Goal: Feedback & Contribution: Submit feedback/report problem

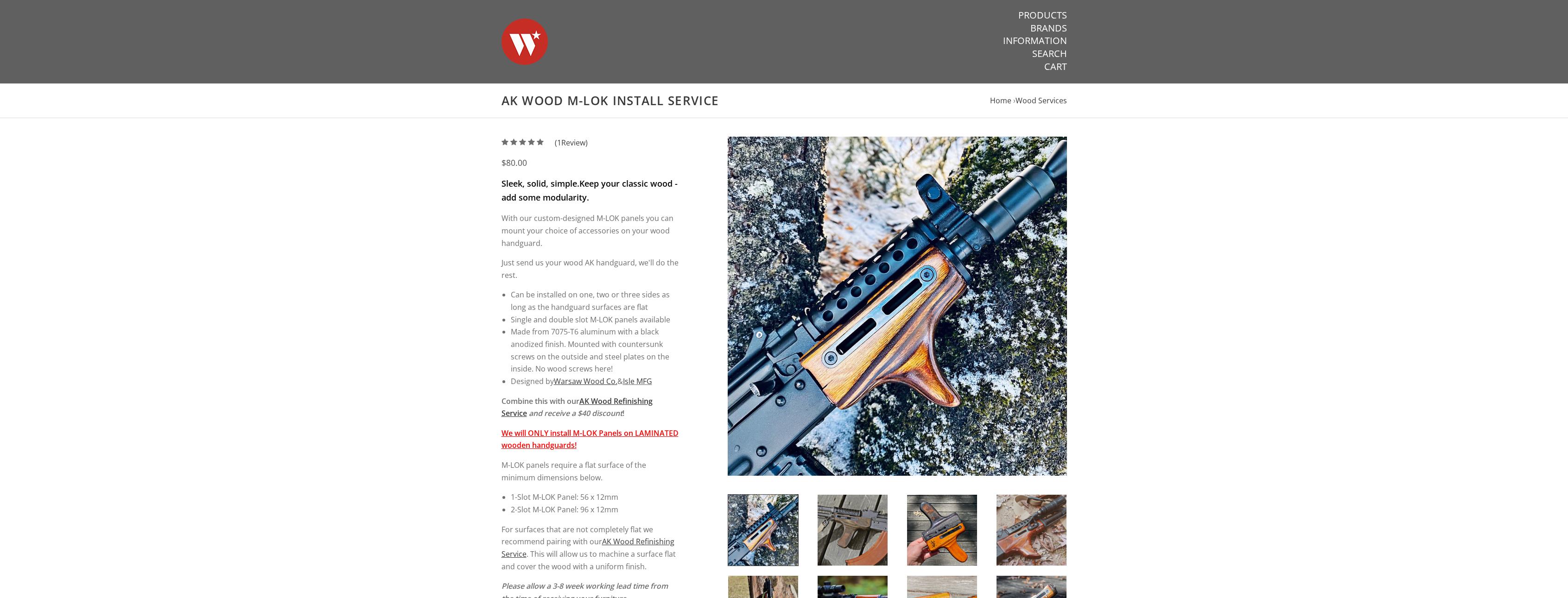
click at [1347, 340] on div "5 / 5 ( 1 Review) $80.00 Sleek, solid, simple. Keep your classic wood - add som…" at bounding box center [784, 565] width 1568 height 893
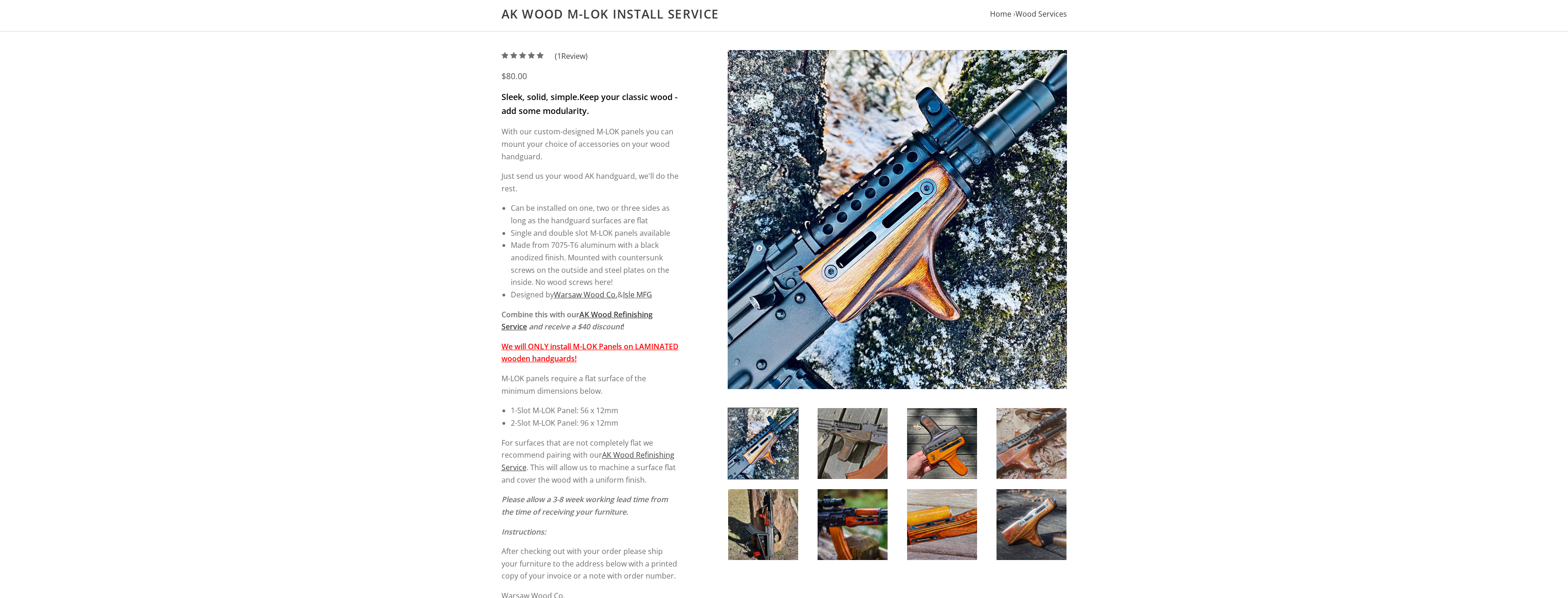
scroll to position [93, 0]
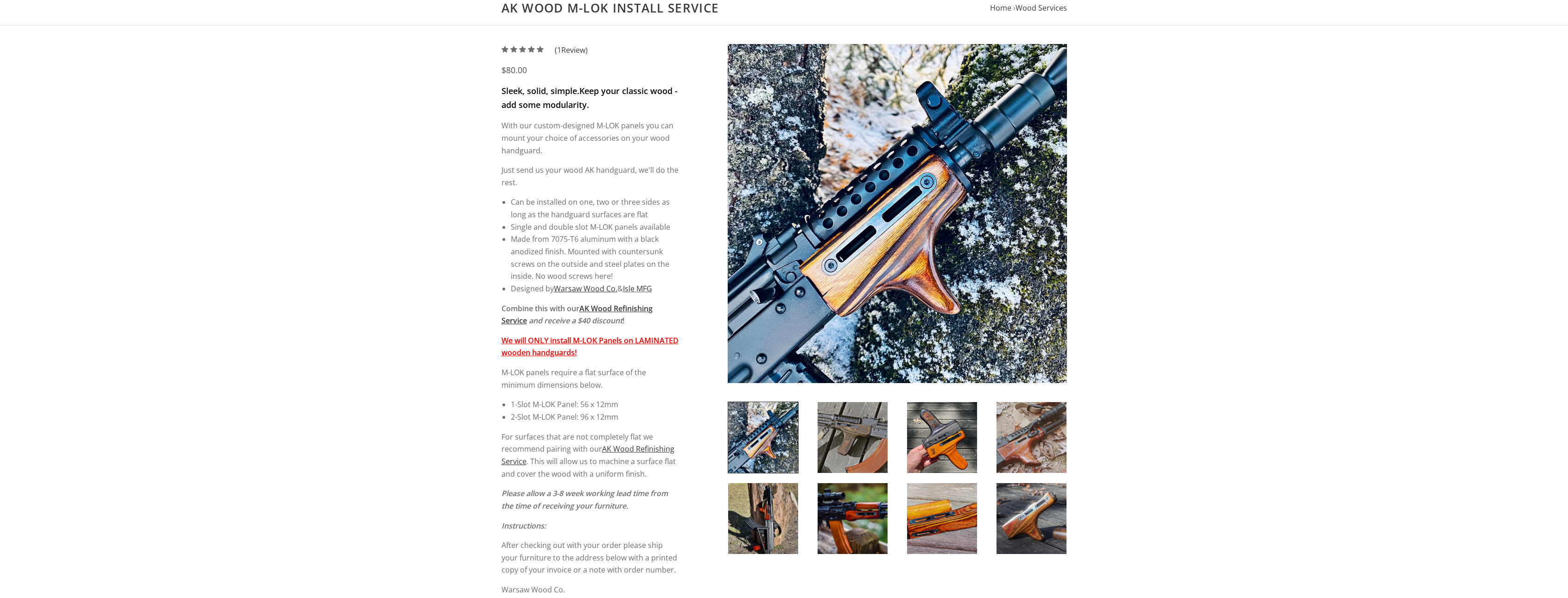
click at [865, 522] on img at bounding box center [853, 518] width 70 height 71
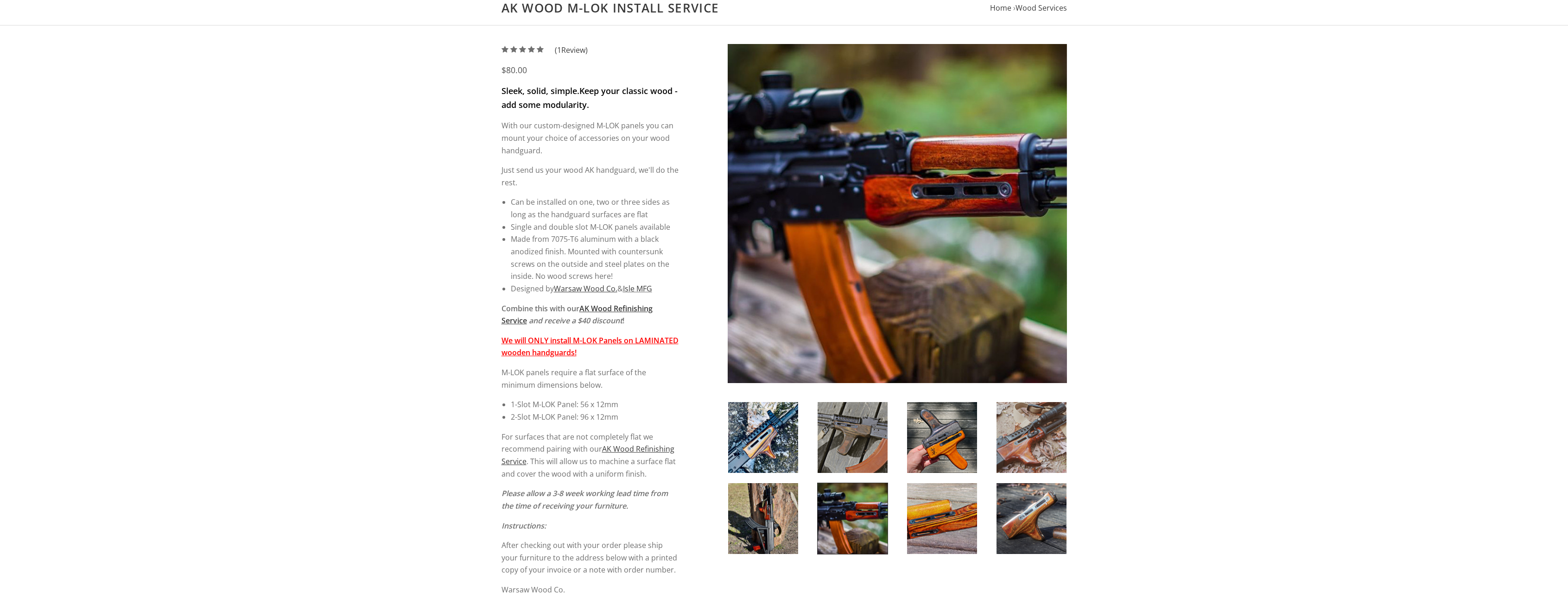
click at [1049, 450] on img at bounding box center [1031, 437] width 70 height 71
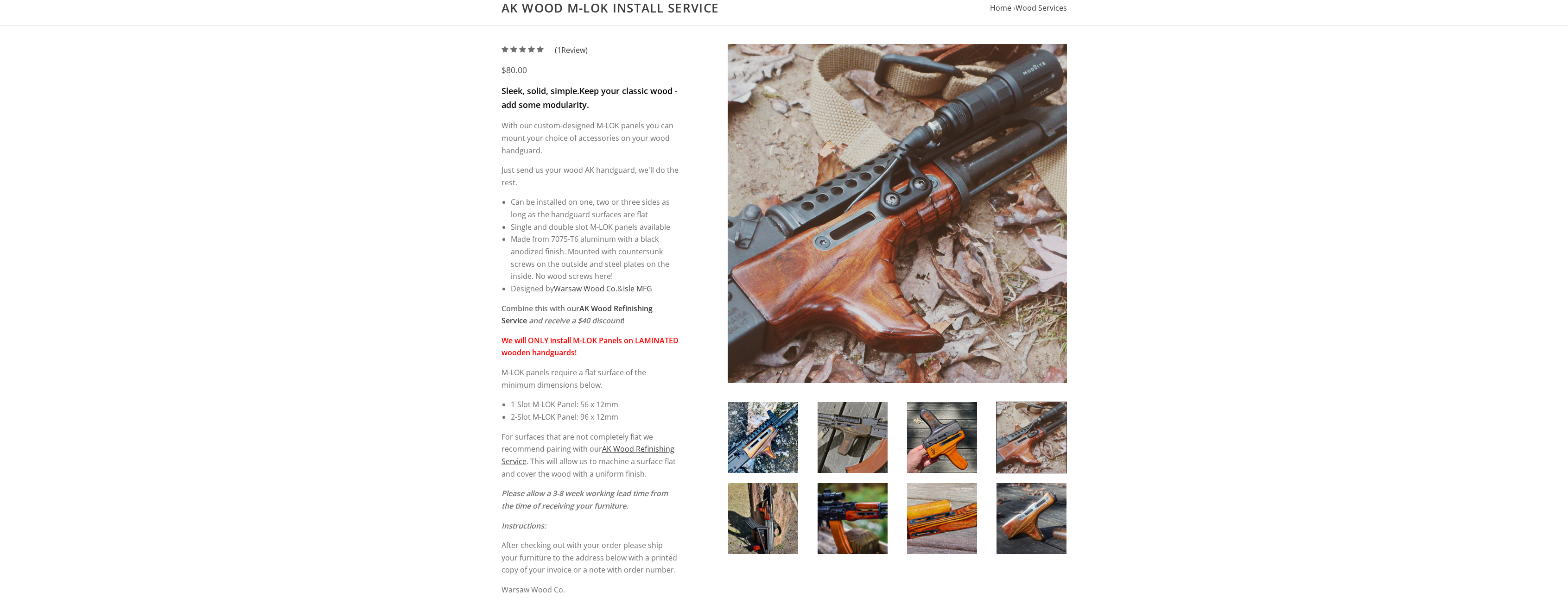
click at [916, 445] on img at bounding box center [942, 437] width 70 height 71
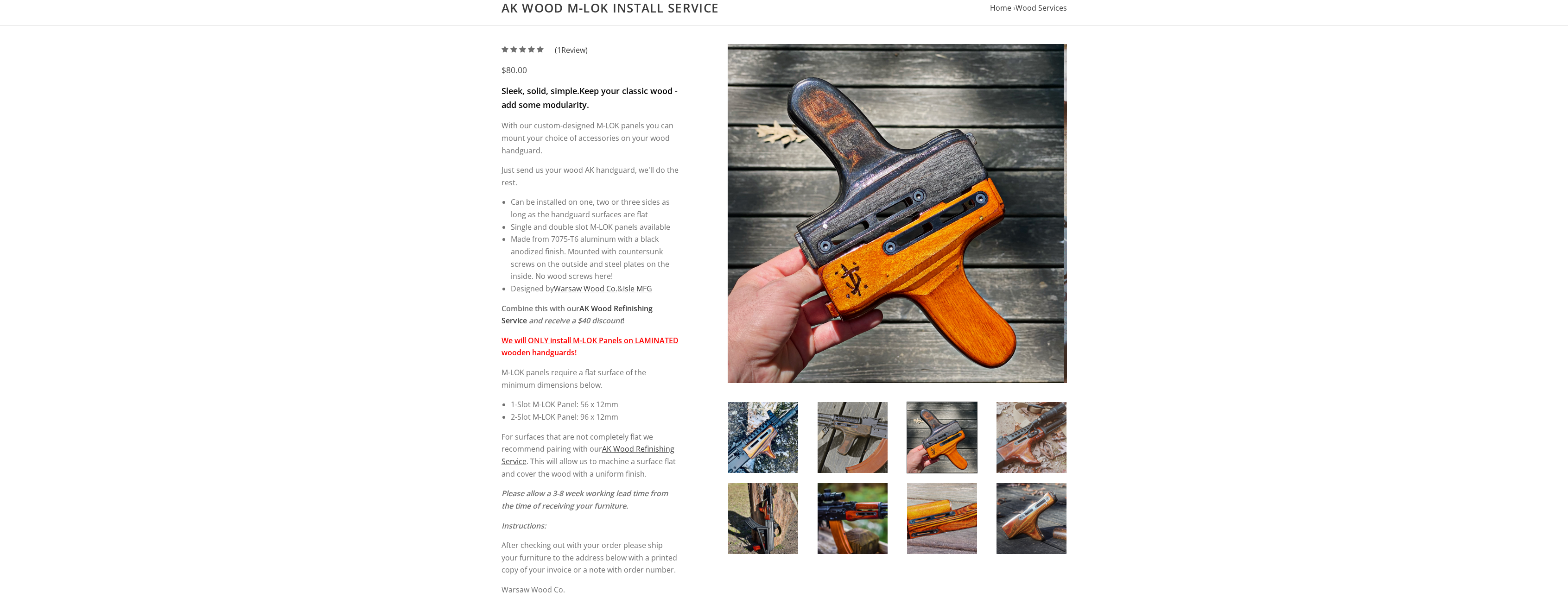
click at [851, 435] on img at bounding box center [853, 437] width 70 height 71
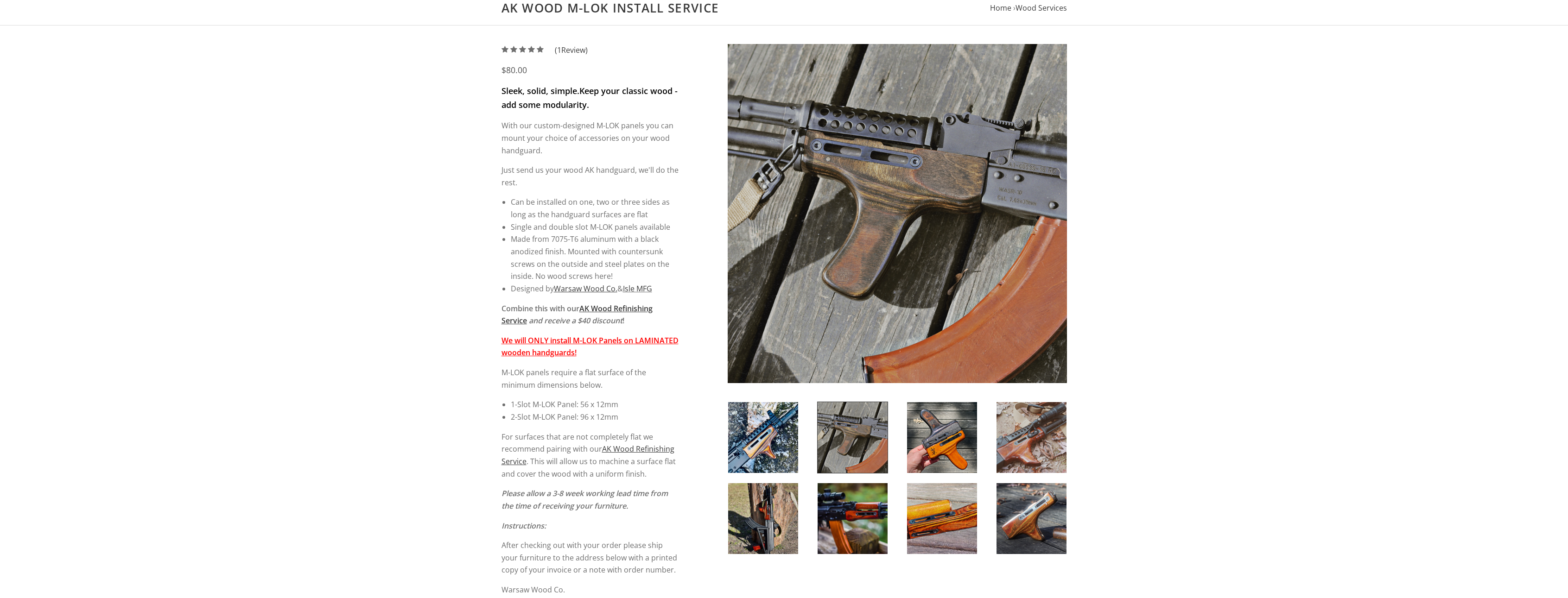
click at [756, 526] on img at bounding box center [763, 518] width 70 height 71
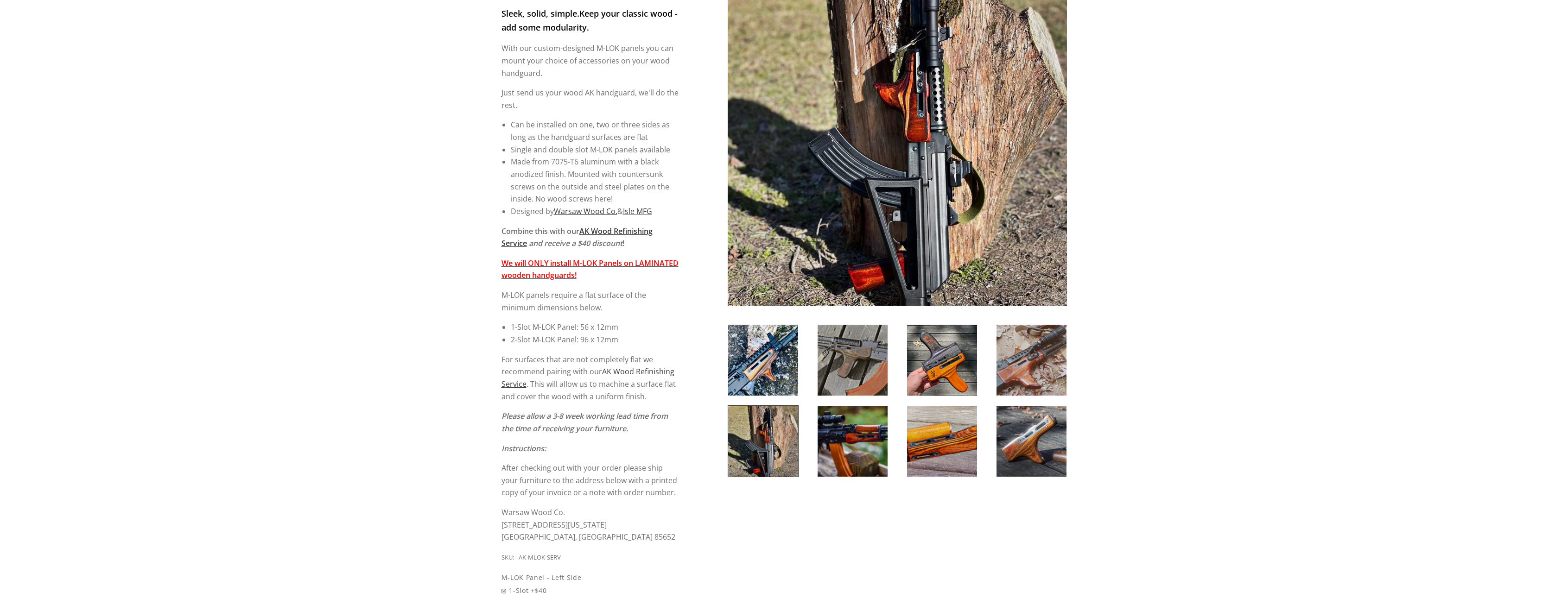
scroll to position [185, 0]
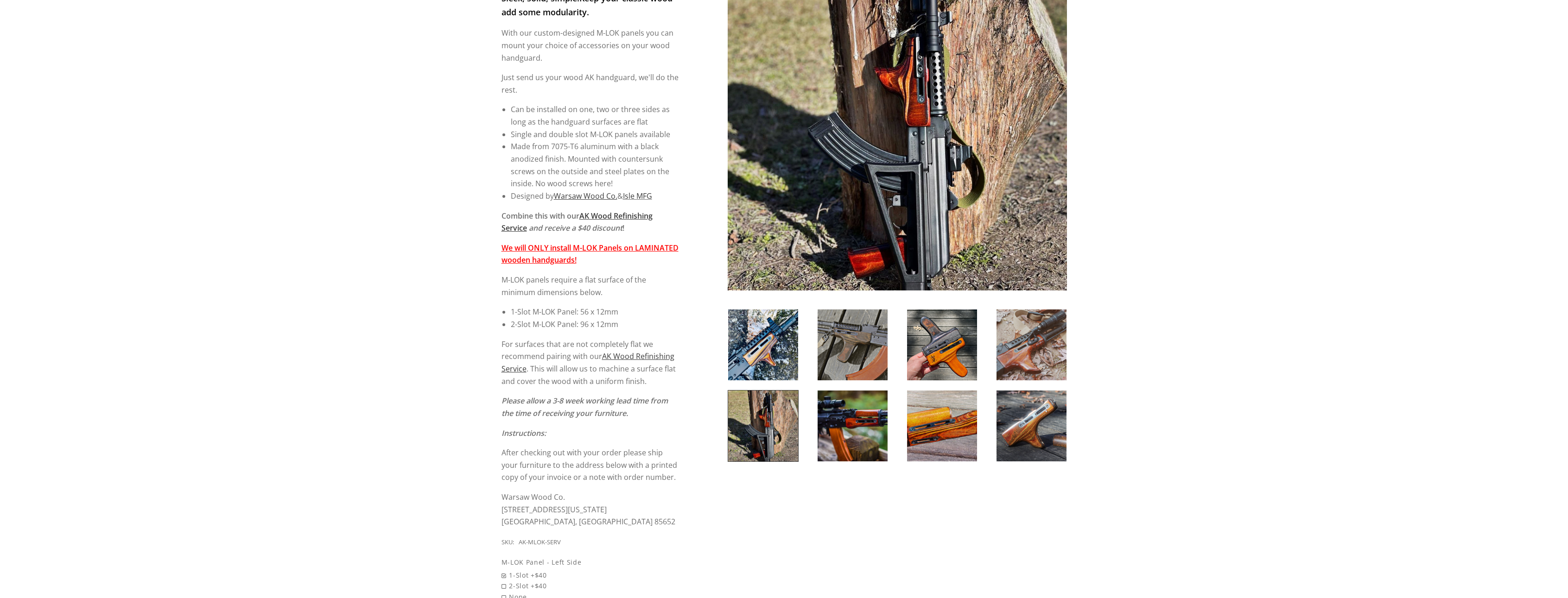
click at [939, 418] on img at bounding box center [942, 425] width 70 height 71
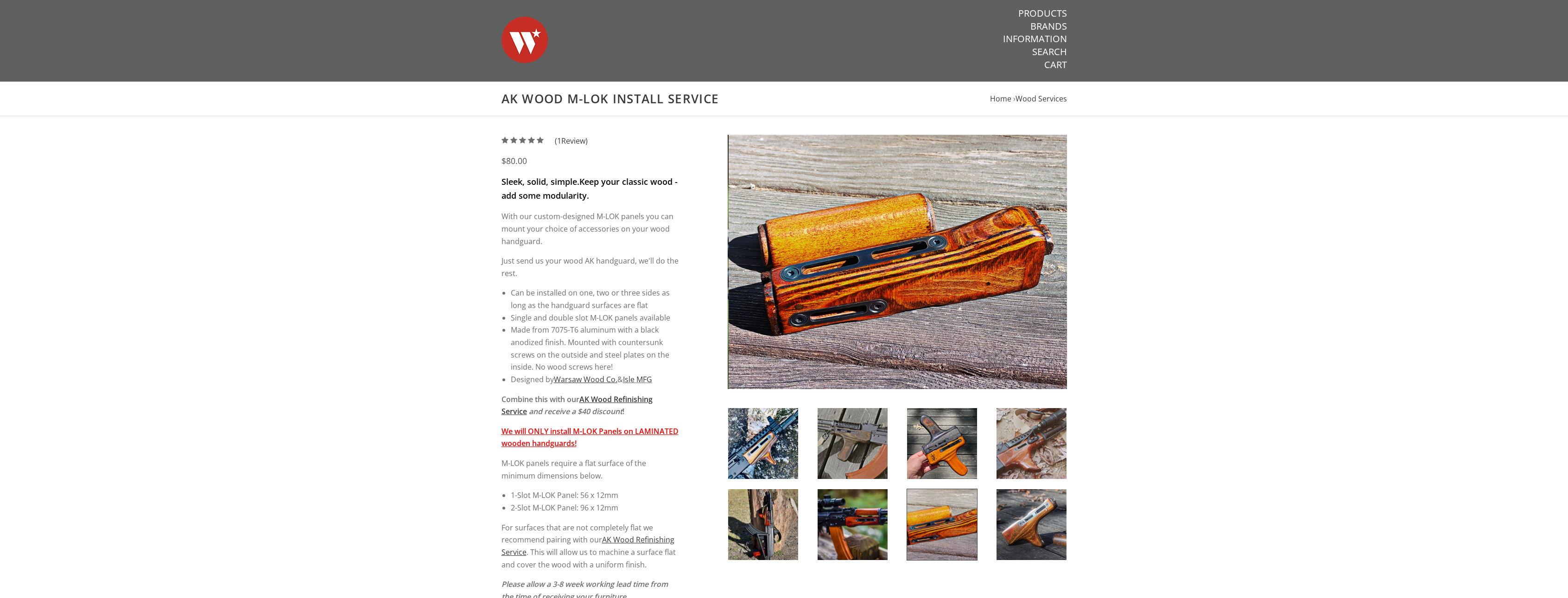
scroll to position [0, 0]
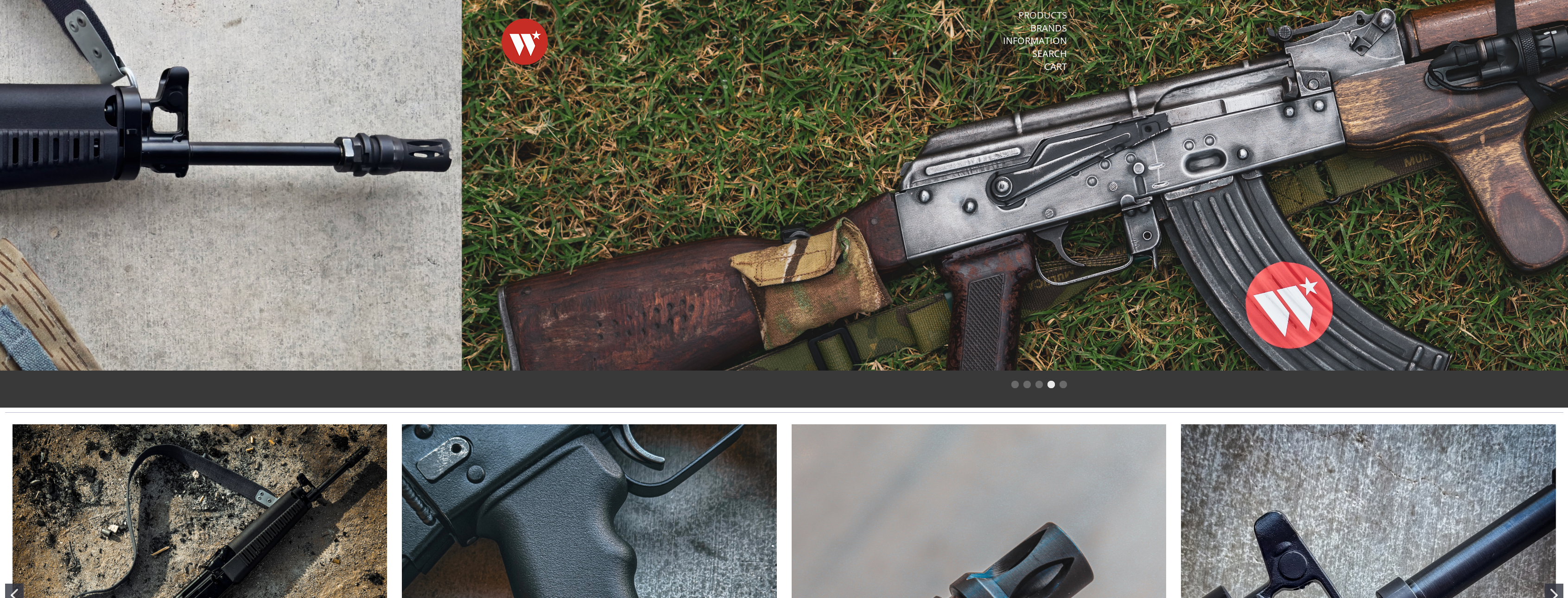
click at [1051, 15] on link "Products" at bounding box center [1042, 15] width 48 height 12
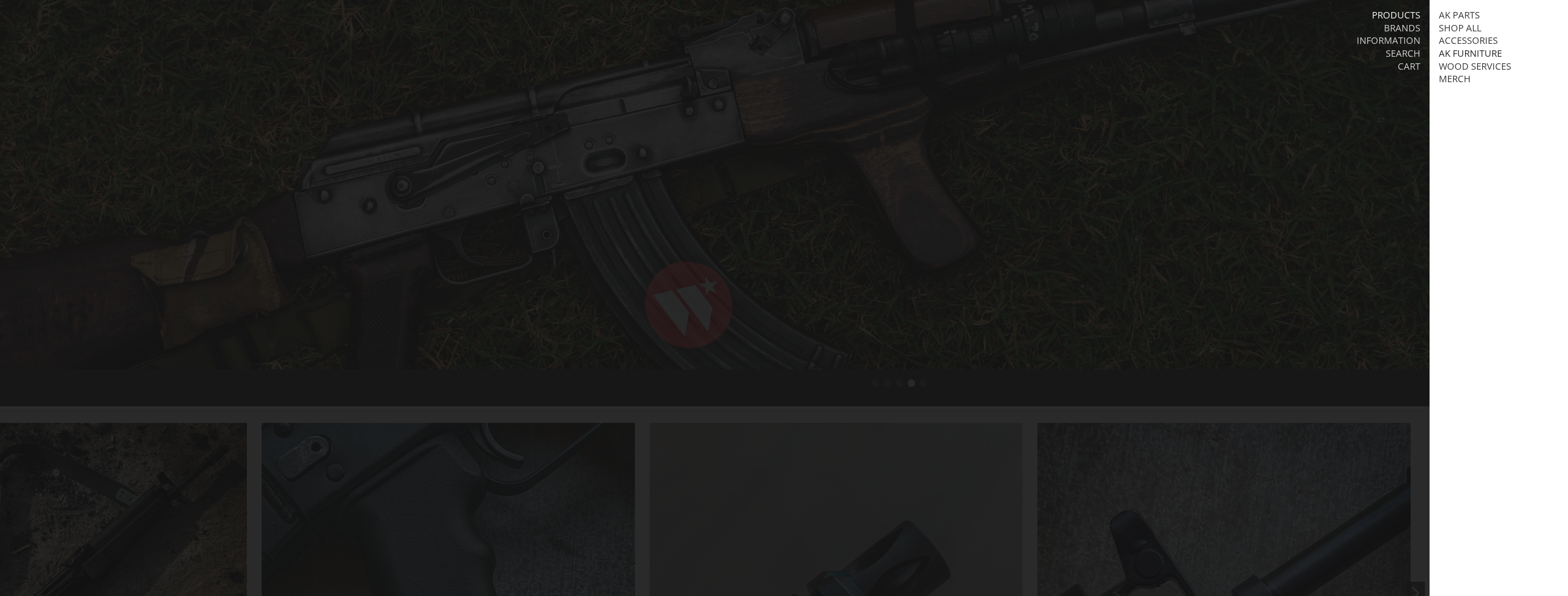
click at [1474, 56] on link "AK Furniture" at bounding box center [1470, 54] width 63 height 12
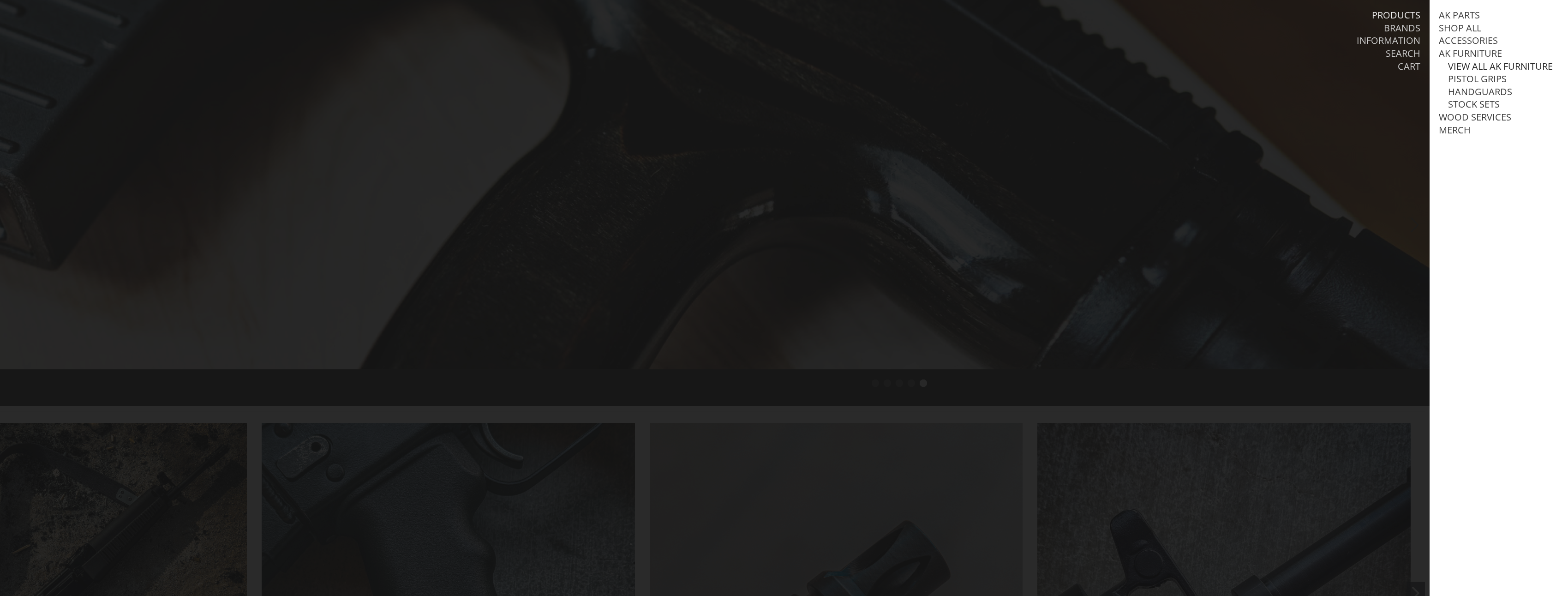
click at [1475, 68] on link "View all AK Furniture" at bounding box center [1500, 66] width 105 height 12
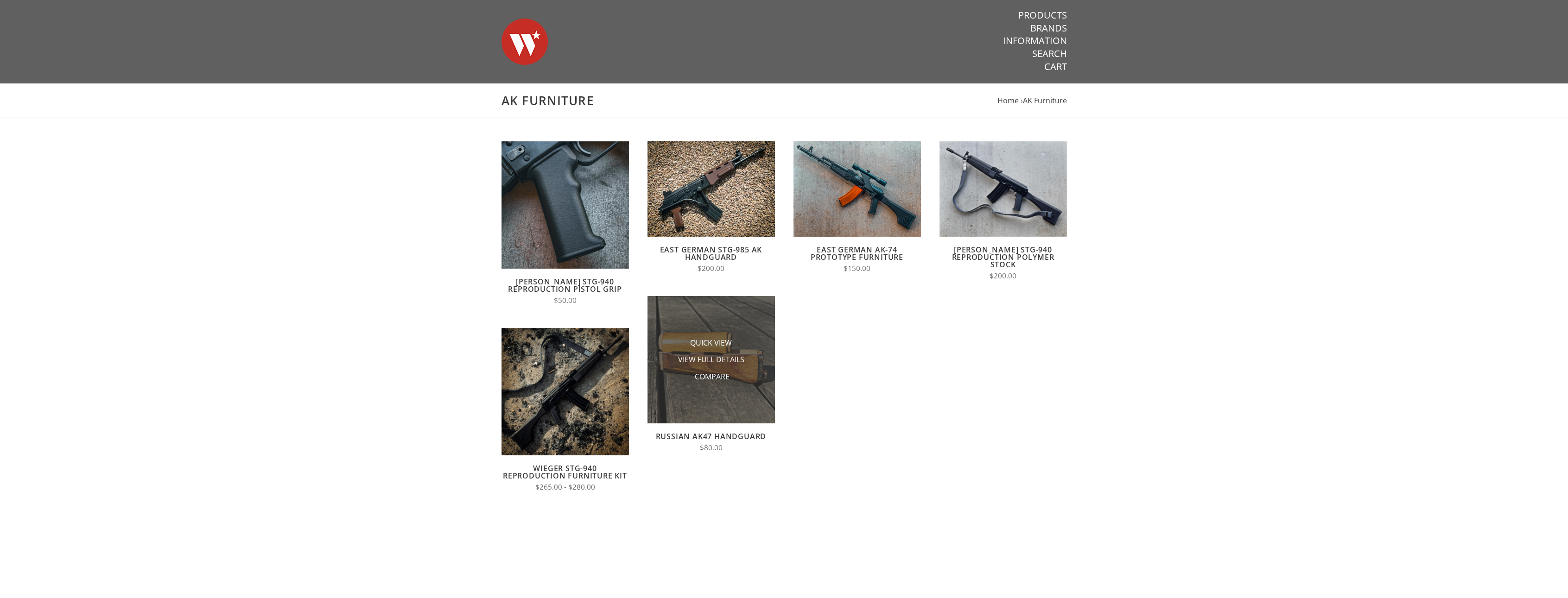
click at [691, 371] on li "Compare" at bounding box center [711, 376] width 93 height 17
click at [703, 367] on li "View Full Details" at bounding box center [711, 359] width 93 height 17
click at [711, 354] on li "View Full Details" at bounding box center [711, 359] width 93 height 17
click at [711, 359] on span "View Full Details" at bounding box center [711, 360] width 66 height 11
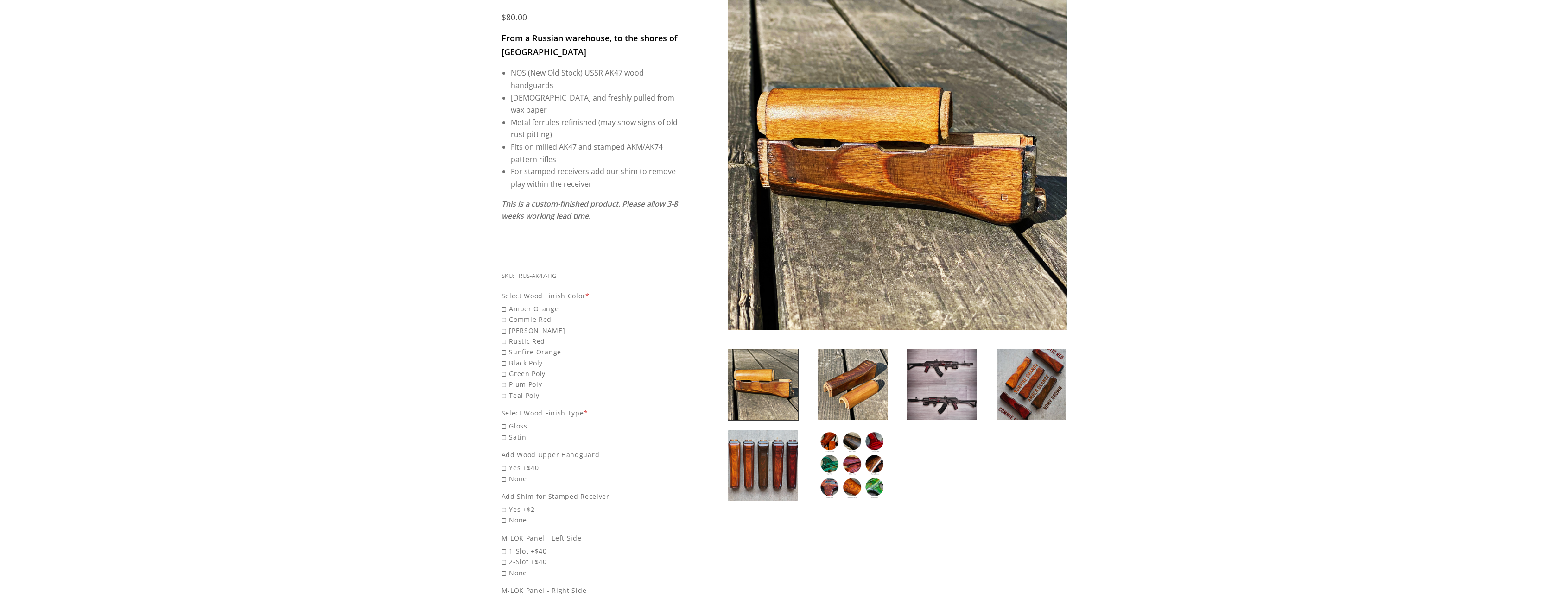
scroll to position [278, 0]
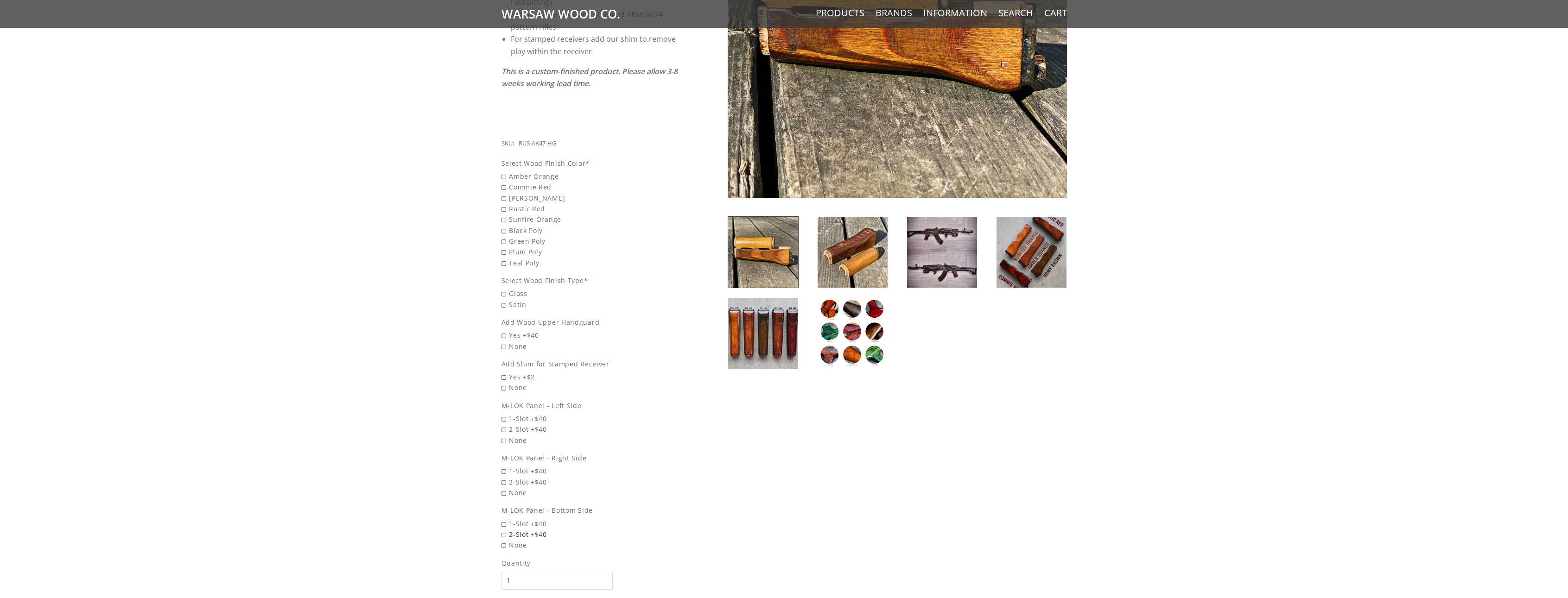
click at [517, 529] on span "2-Slot +$40" at bounding box center [590, 534] width 178 height 11
click at [517, 529] on input "2-Slot +$40" at bounding box center [566, 529] width 130 height 1
radio input "true"
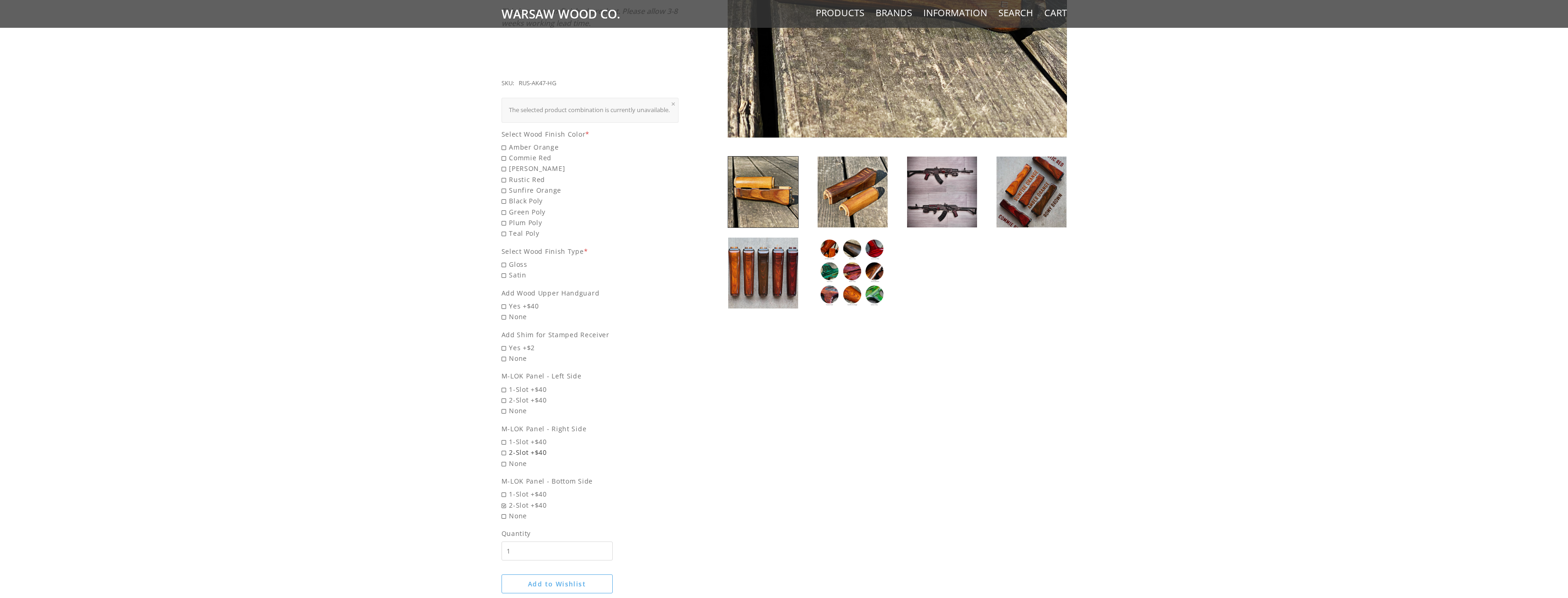
scroll to position [340, 0]
click at [538, 507] on span "2-Slot +$40" at bounding box center [590, 504] width 178 height 11
click at [538, 499] on input "2-Slot +$40" at bounding box center [566, 498] width 130 height 1
click at [532, 499] on span "2-Slot +$40" at bounding box center [590, 504] width 178 height 11
click at [532, 499] on input "2-Slot +$40" at bounding box center [566, 498] width 130 height 1
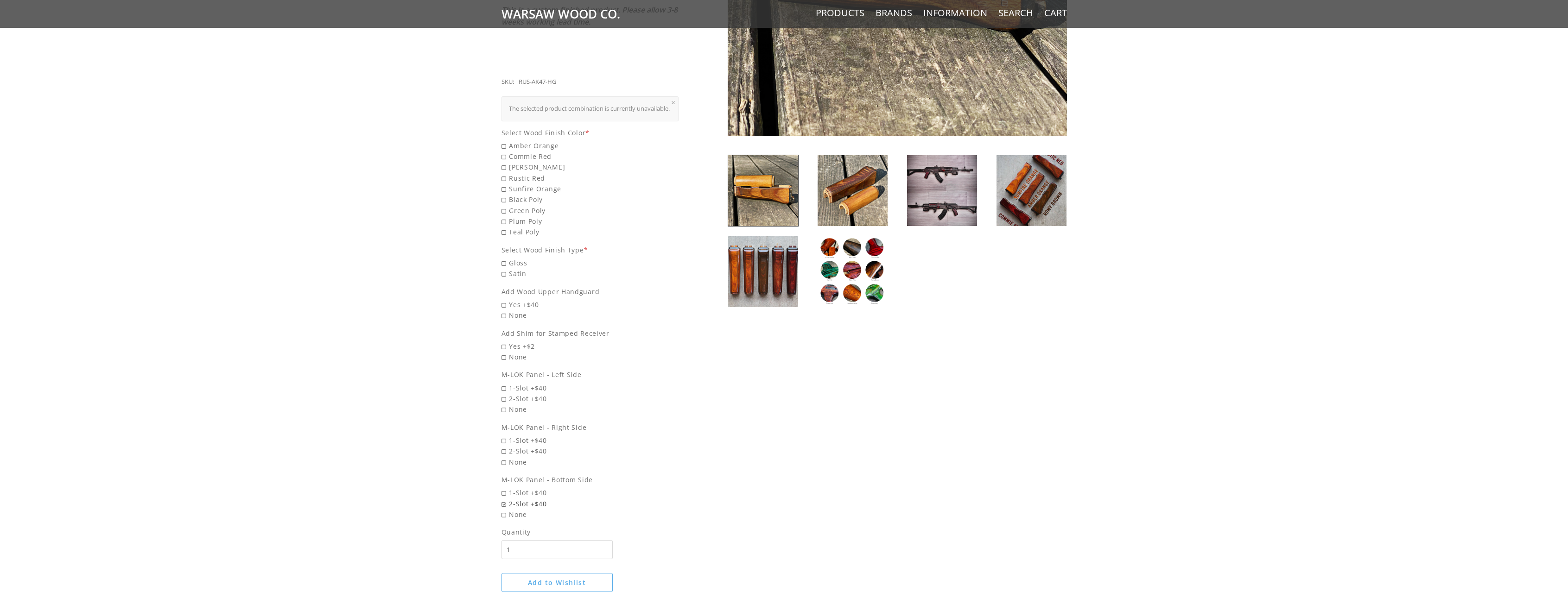
click at [502, 498] on span "2-Slot +$40" at bounding box center [590, 504] width 178 height 11
click at [502, 498] on input "2-Slot +$40" at bounding box center [566, 498] width 130 height 1
click at [502, 511] on span "None" at bounding box center [590, 515] width 178 height 11
click at [502, 509] on input "None" at bounding box center [566, 509] width 130 height 1
radio input "true"
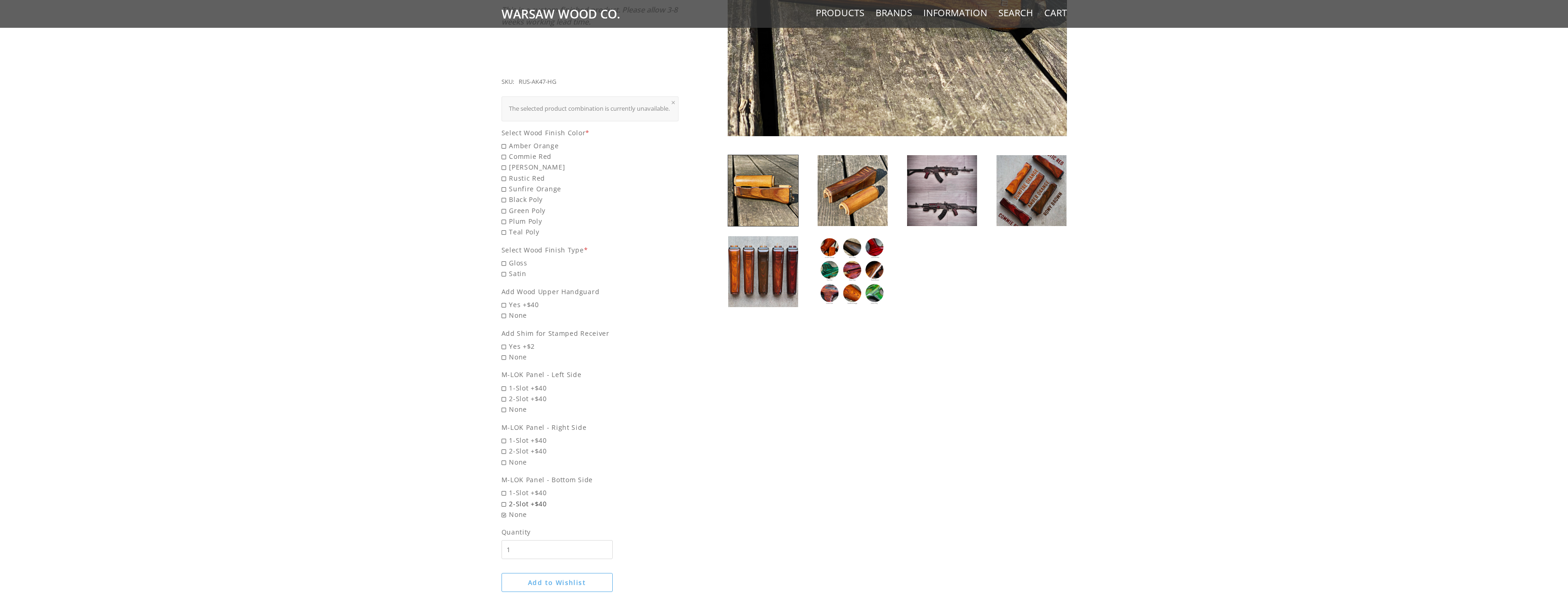
click at [505, 499] on span "2-Slot +$40" at bounding box center [590, 504] width 178 height 11
click at [505, 499] on input "2-Slot +$40" at bounding box center [566, 498] width 130 height 1
radio input "true"
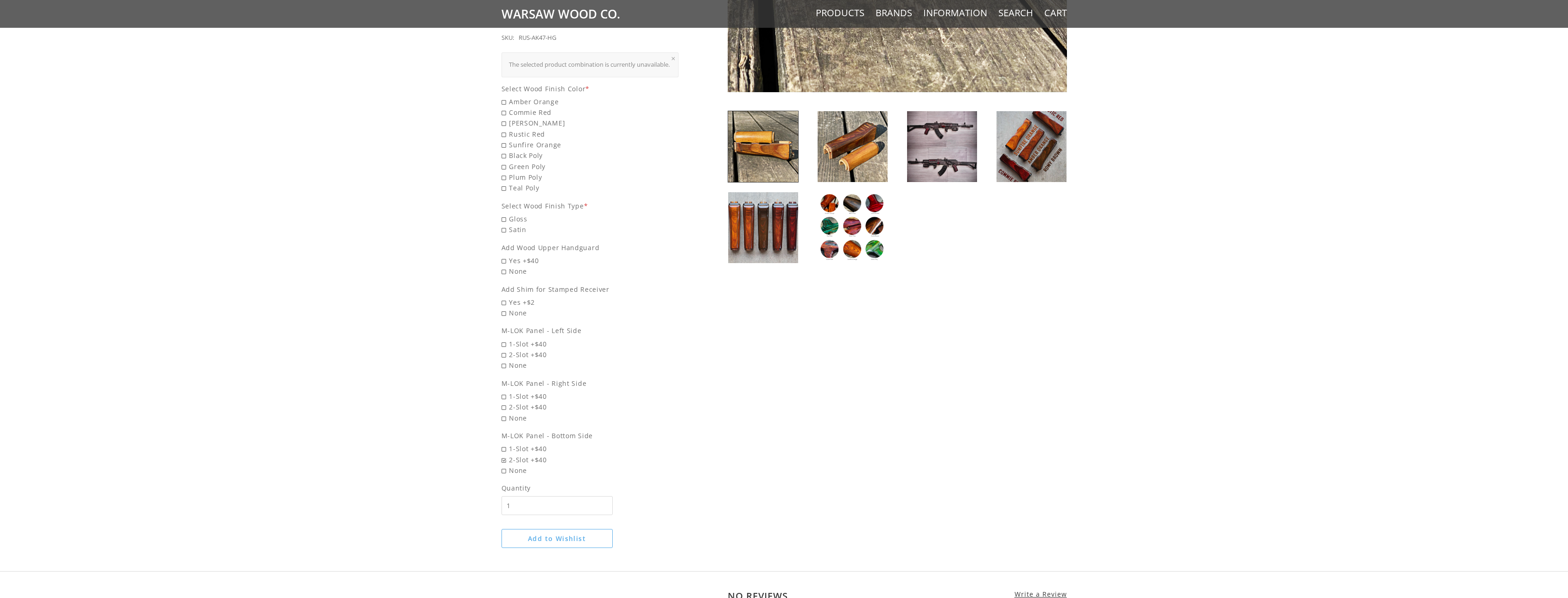
scroll to position [371, 0]
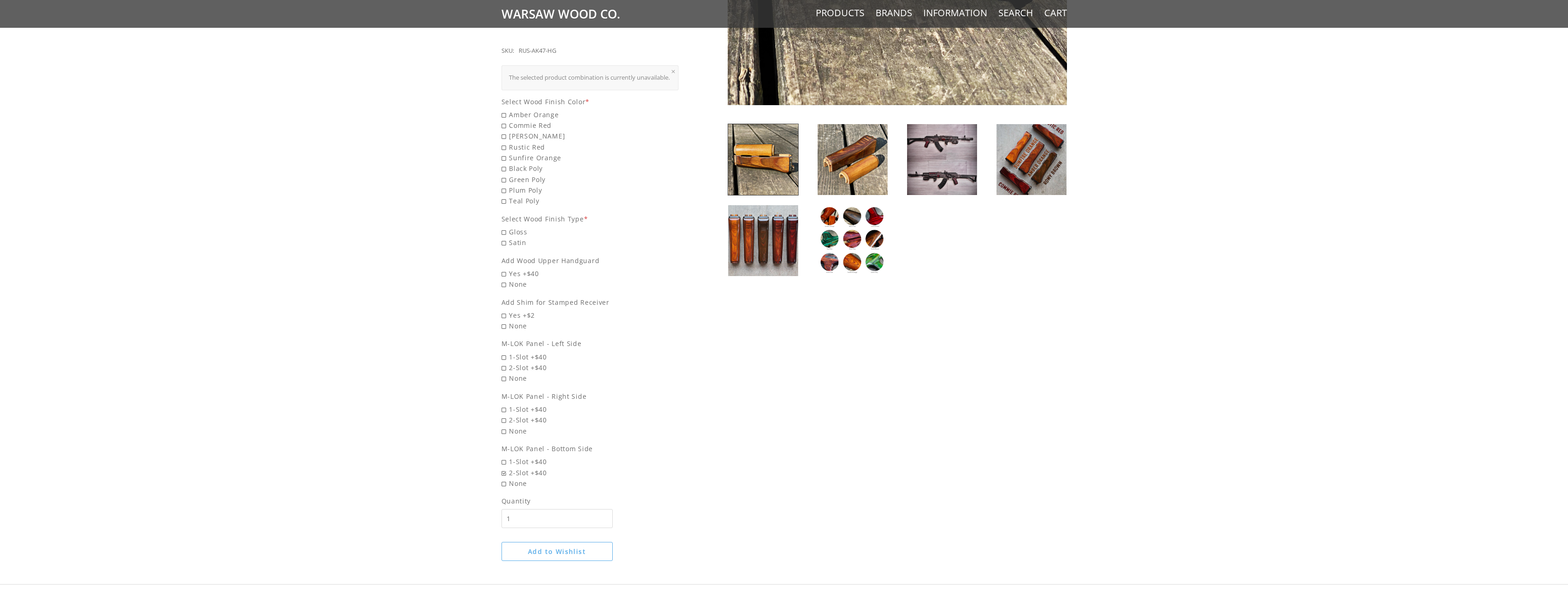
click at [878, 262] on img at bounding box center [853, 240] width 70 height 71
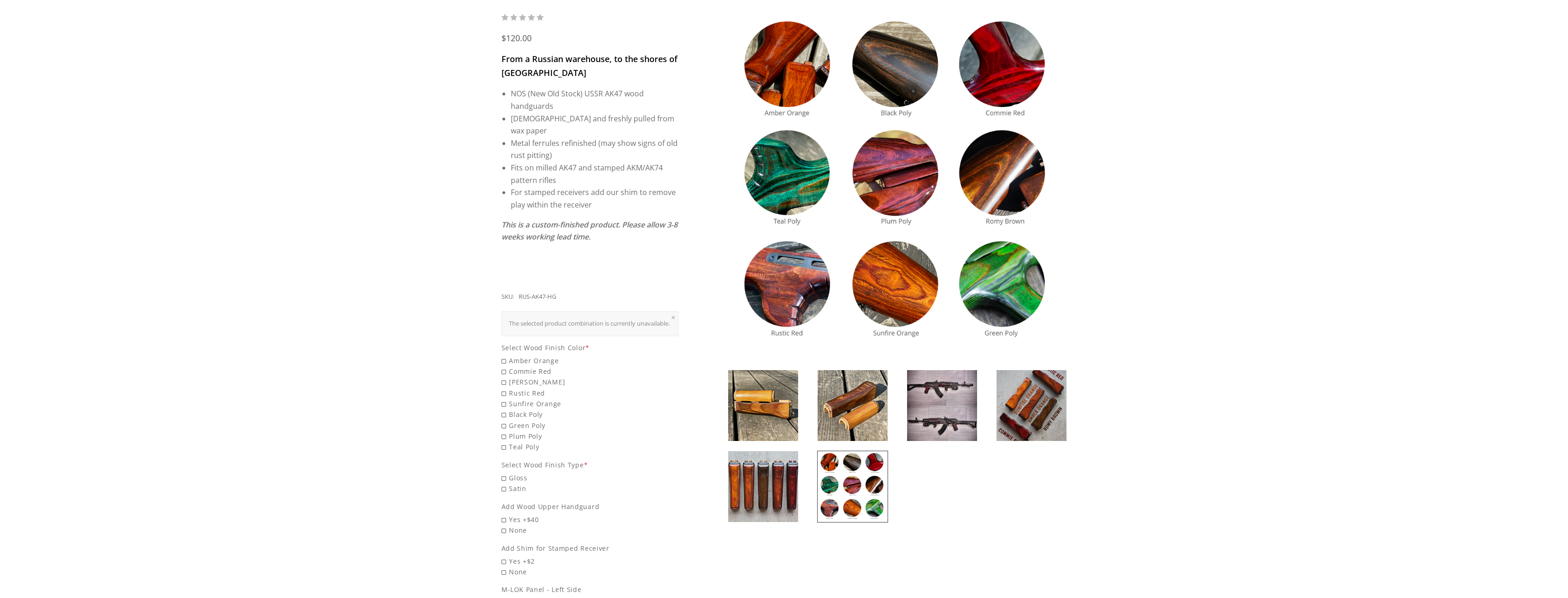
scroll to position [124, 0]
click at [510, 373] on span "Commie Red" at bounding box center [590, 372] width 178 height 11
click at [510, 367] on input "Commie Red" at bounding box center [566, 367] width 130 height 1
radio input "true"
click at [590, 323] on div "The selected product combination is currently unavailable." at bounding box center [590, 324] width 163 height 10
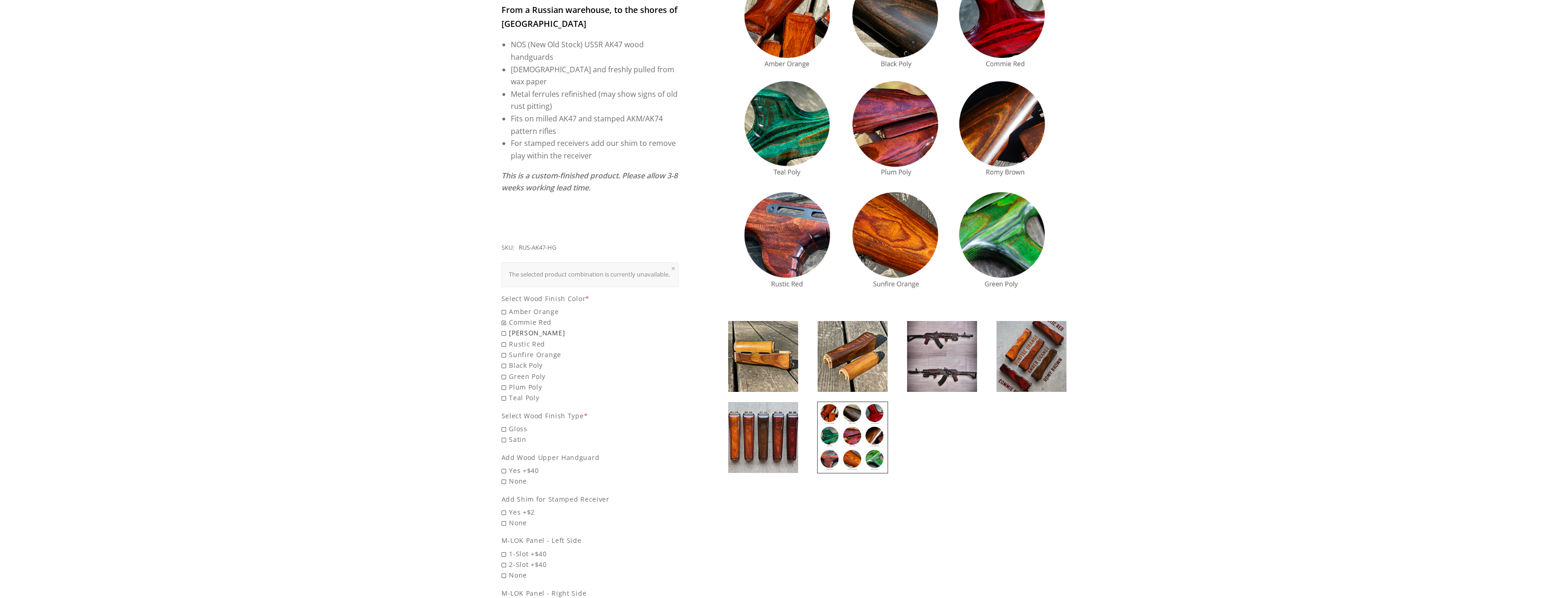
scroll to position [185, 0]
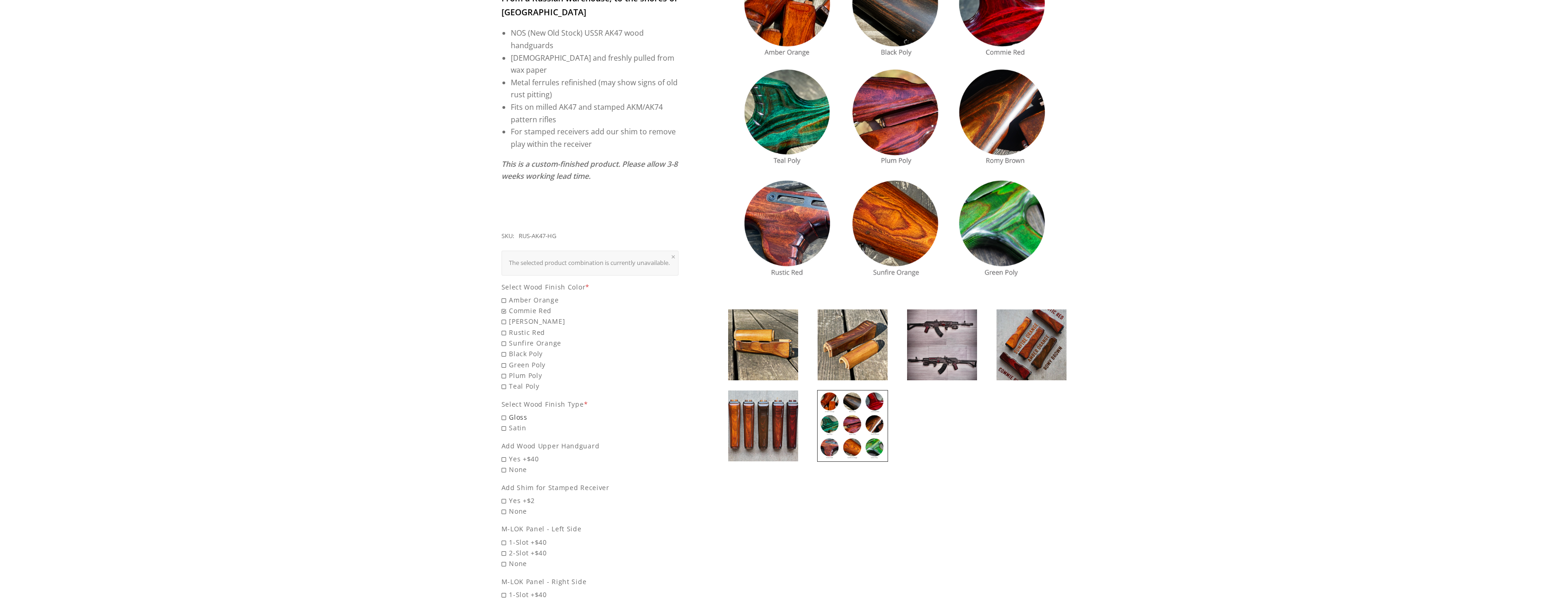
click at [520, 413] on span "Gloss" at bounding box center [590, 417] width 178 height 11
click at [520, 412] on input "Gloss" at bounding box center [566, 412] width 130 height 1
radio input "true"
click at [530, 480] on span "Yes +$40" at bounding box center [590, 480] width 178 height 11
click at [530, 475] on input "Yes +$40" at bounding box center [566, 474] width 130 height 1
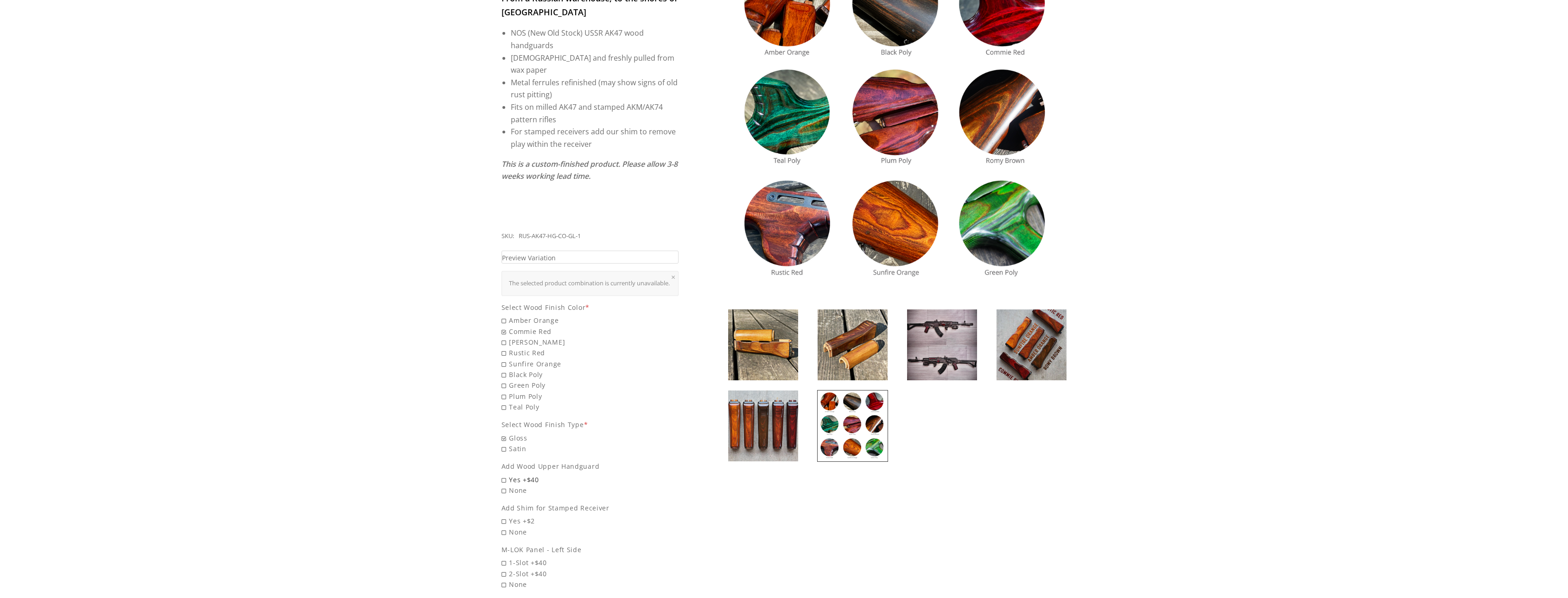
radio input "true"
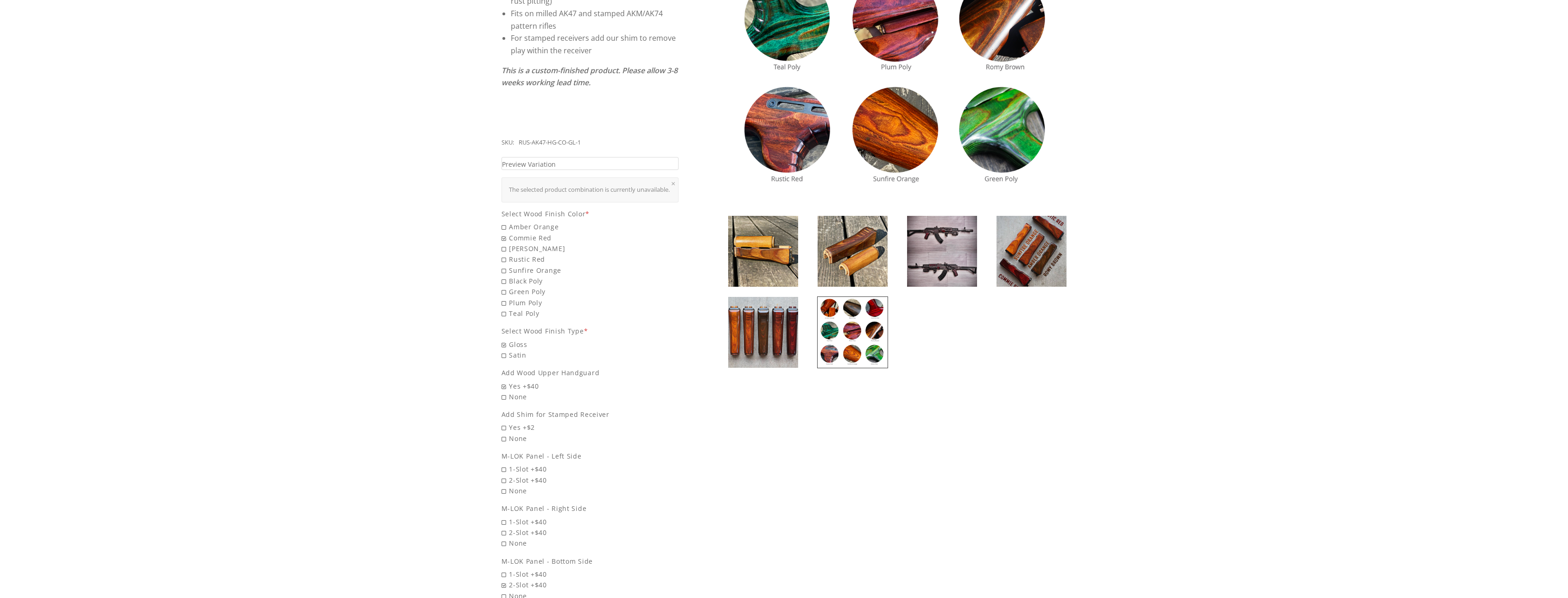
scroll to position [309, 0]
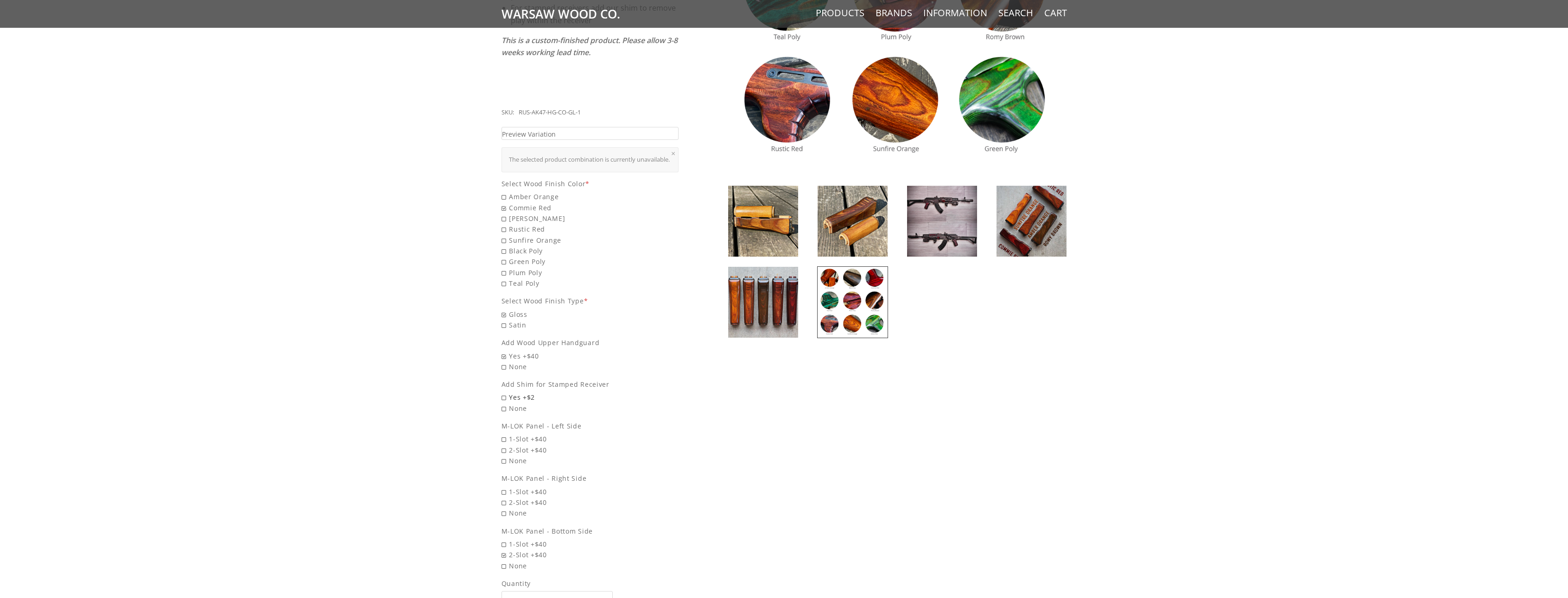
click at [522, 395] on span "Yes +$2" at bounding box center [590, 398] width 178 height 11
click at [522, 392] on input "Yes +$2" at bounding box center [566, 392] width 130 height 1
radio input "true"
click at [529, 445] on span "2-Slot +$40" at bounding box center [590, 450] width 178 height 11
click at [529, 445] on input "2-Slot +$40" at bounding box center [566, 445] width 130 height 1
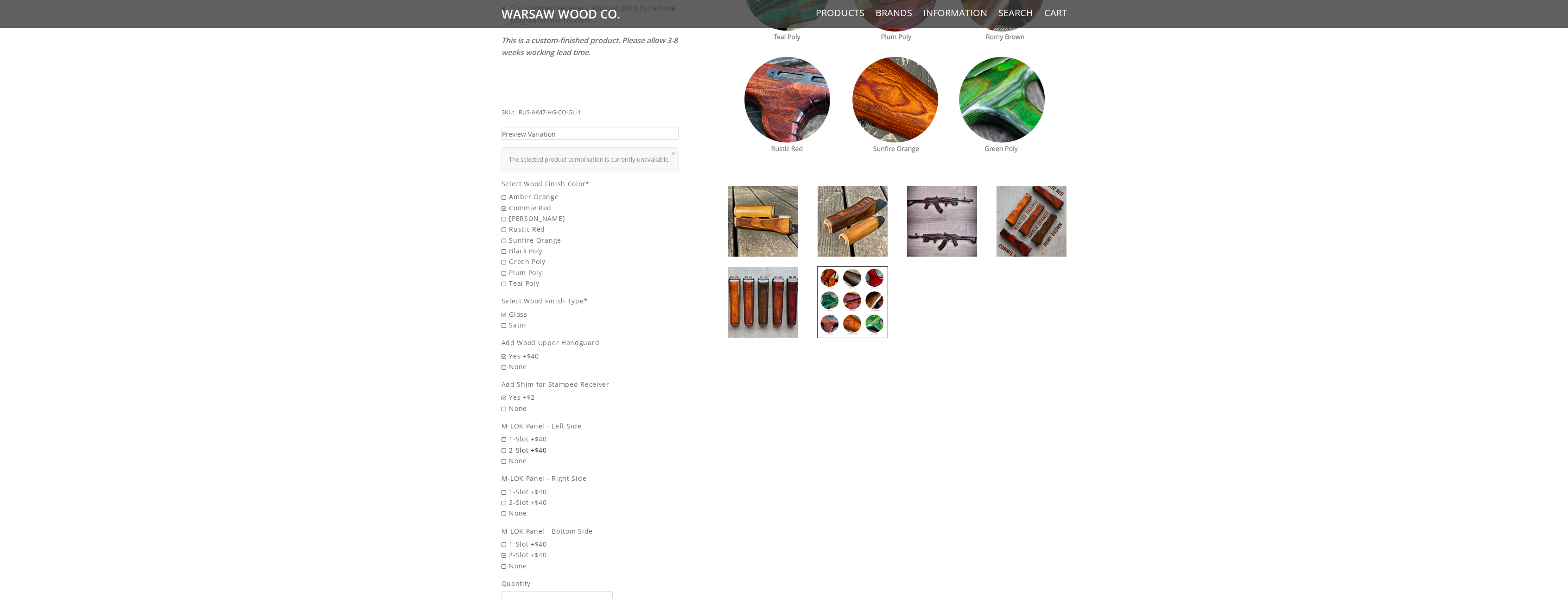
radio input "true"
click at [536, 498] on span "2-Slot +$40" at bounding box center [590, 502] width 178 height 11
click at [536, 498] on input "2-Slot +$40" at bounding box center [566, 497] width 130 height 1
radio input "true"
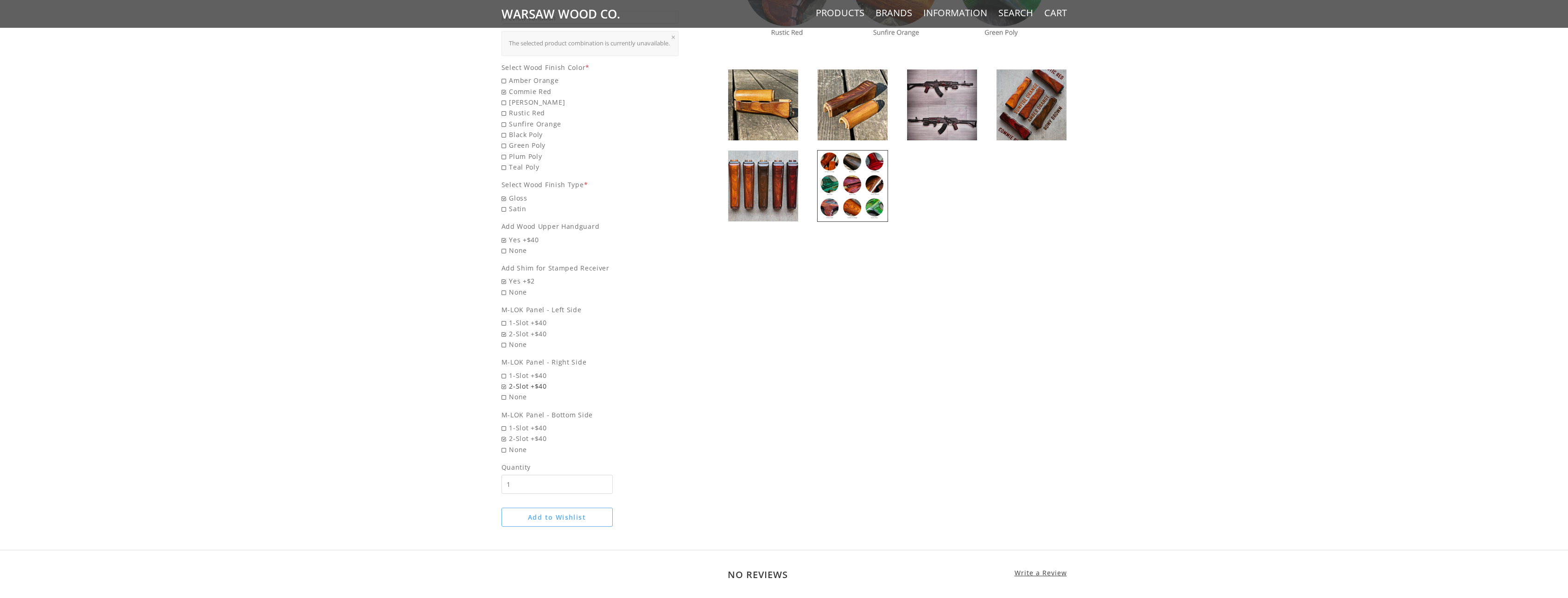
scroll to position [432, 0]
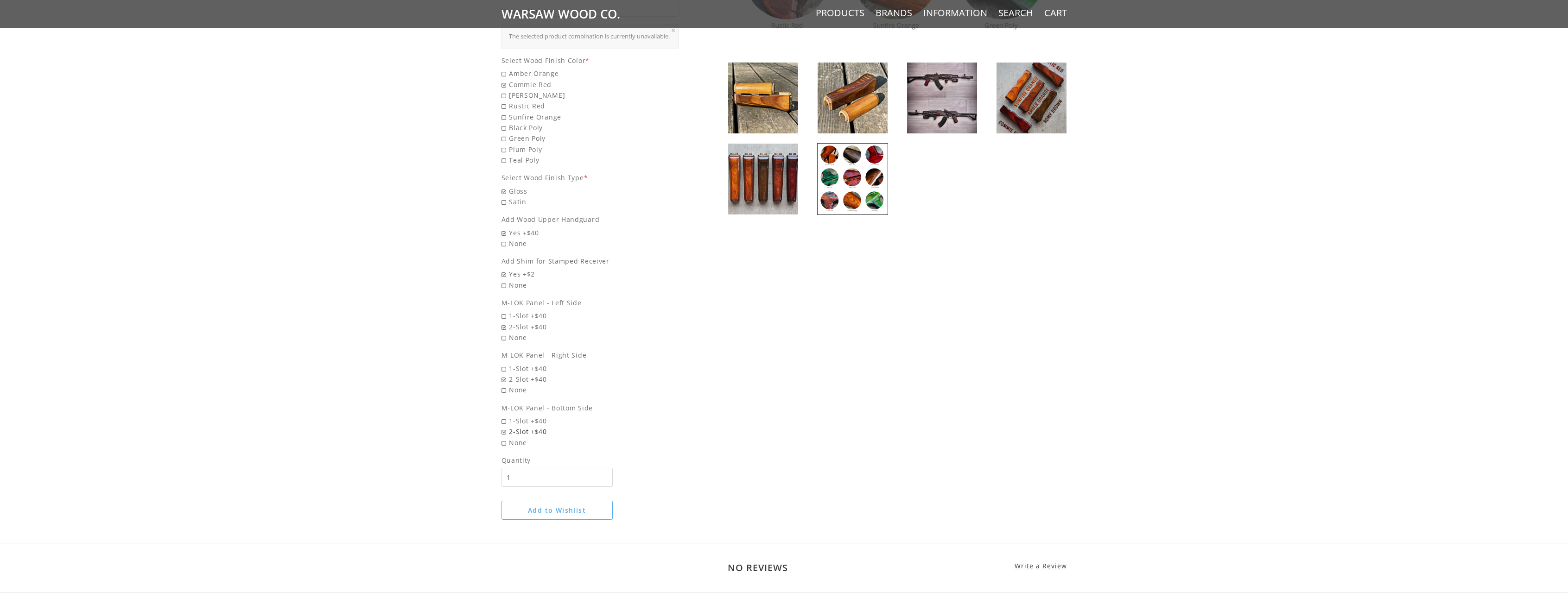
click at [534, 426] on span "2-Slot +$40" at bounding box center [590, 432] width 178 height 11
click at [534, 426] on input "2-Slot +$40" at bounding box center [566, 426] width 130 height 1
click at [559, 513] on button "Add to Wishlist" at bounding box center [557, 510] width 111 height 19
click at [534, 505] on input "Add" at bounding box center [528, 501] width 34 height 19
click at [574, 446] on input "*" at bounding box center [566, 446] width 111 height 19
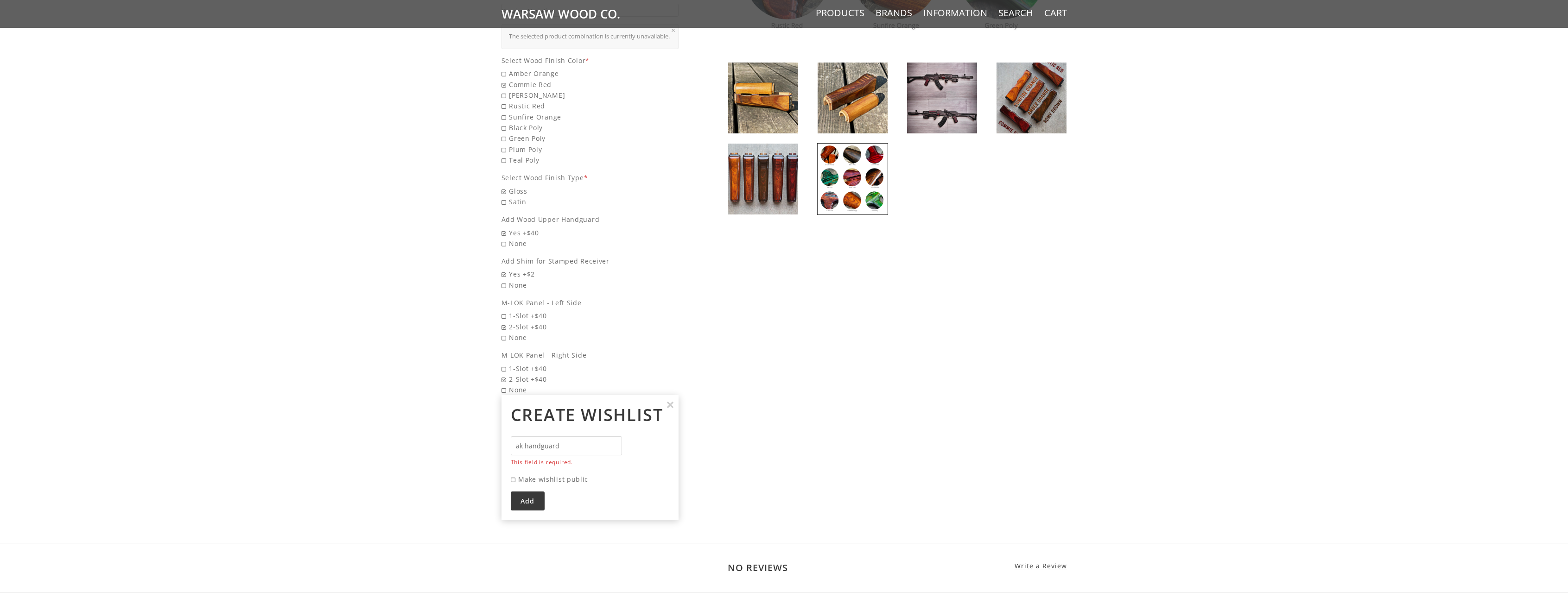
type input "ak handguard"
click at [511, 492] on input "Add" at bounding box center [528, 501] width 34 height 19
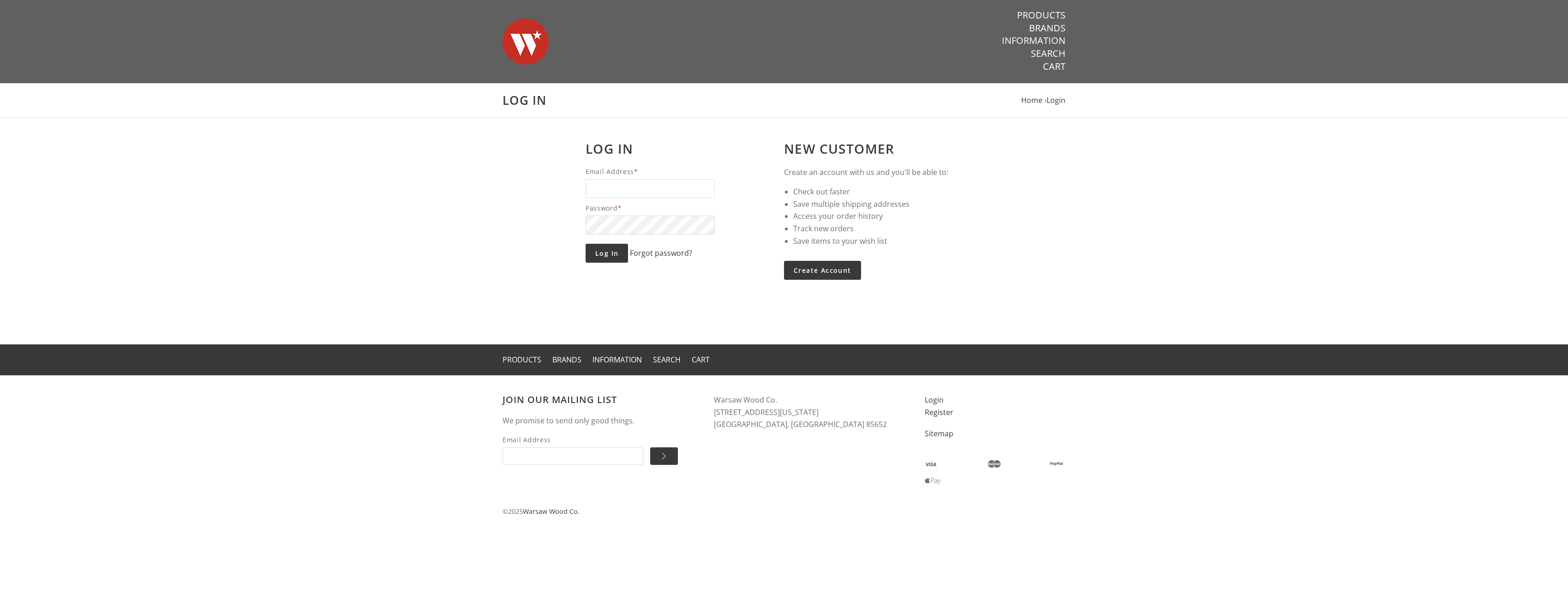
drag, startPoint x: 712, startPoint y: 400, endPoint x: 789, endPoint y: 394, distance: 77.2
click at [789, 375] on div "Join our mailing list We promise to send only good things. Email Address  Wars…" at bounding box center [714, 375] width 422 height 0
click at [791, 398] on address "Warsaw Wood Co. 5800 W Arizona Pavilions Dr. #533 Cortaro, AZ 85652" at bounding box center [810, 412] width 193 height 37
drag, startPoint x: 780, startPoint y: 399, endPoint x: 706, endPoint y: 397, distance: 74.0
click at [706, 375] on div "Join our mailing list We promise to send only good things. Email Address  Wars…" at bounding box center [714, 375] width 422 height 0
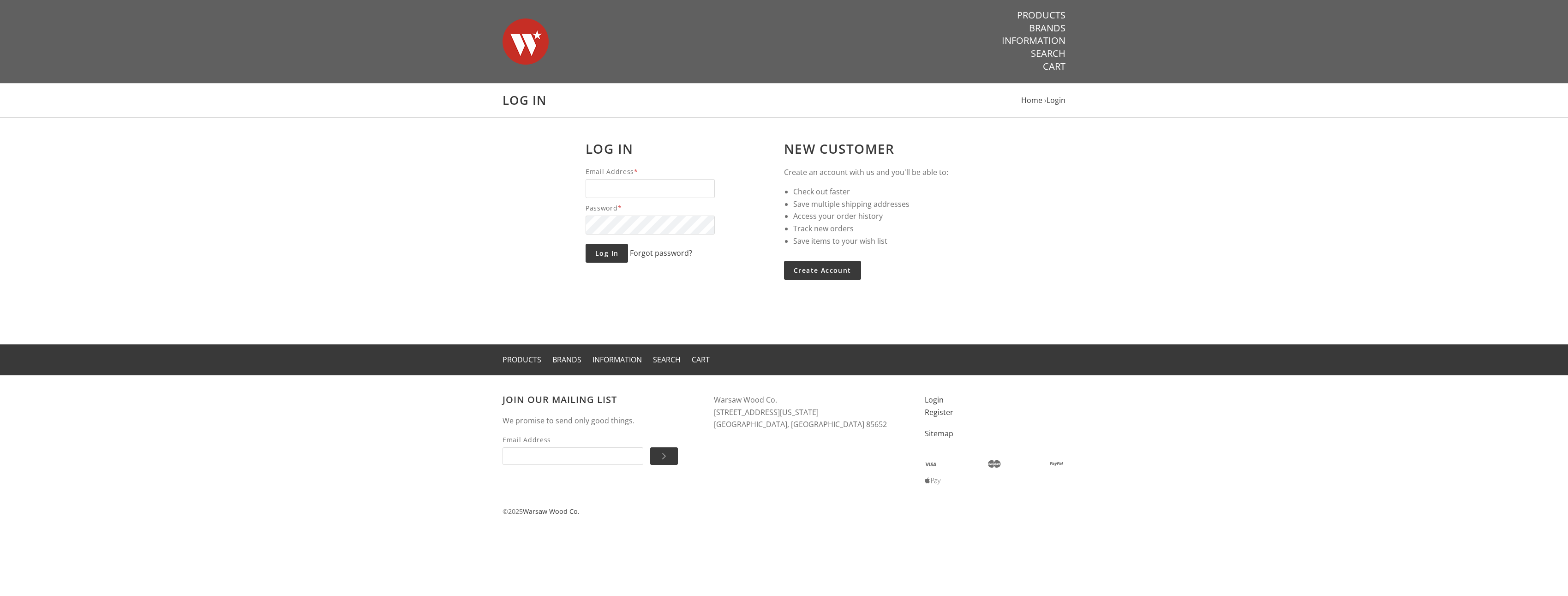
click at [710, 397] on div "Join our mailing list We promise to send only good things. Email Address " at bounding box center [608, 424] width 211 height 97
drag, startPoint x: 714, startPoint y: 398, endPoint x: 779, endPoint y: 399, distance: 65.0
click at [779, 399] on address "Warsaw Wood Co. 5800 W Arizona Pavilions Dr. #533 Cortaro, AZ 85652" at bounding box center [810, 412] width 193 height 37
copy address "Warsaw Wood Co."
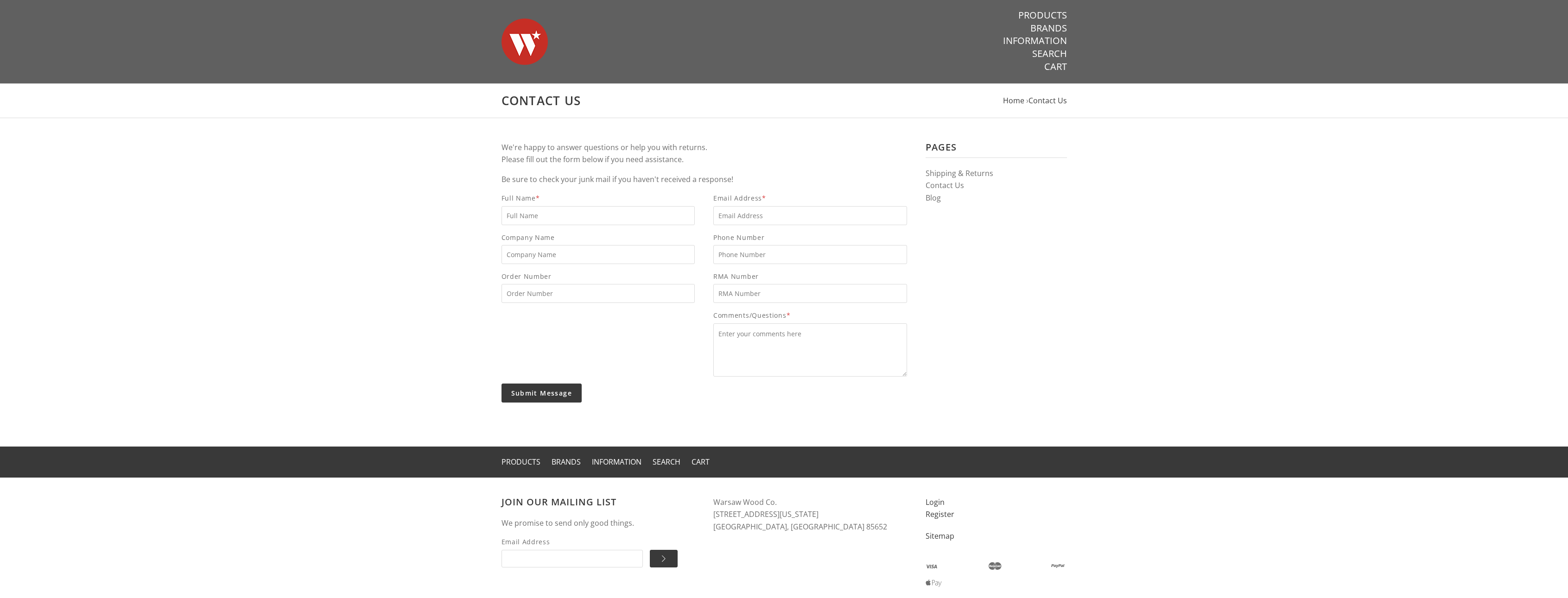
click at [581, 214] on input "Full Name *" at bounding box center [598, 215] width 194 height 19
type input "[PERSON_NAME]"
type input "[EMAIL_ADDRESS][DOMAIN_NAME]"
type input "9203199428"
click at [798, 341] on textarea "Comments/Questions *" at bounding box center [810, 350] width 194 height 53
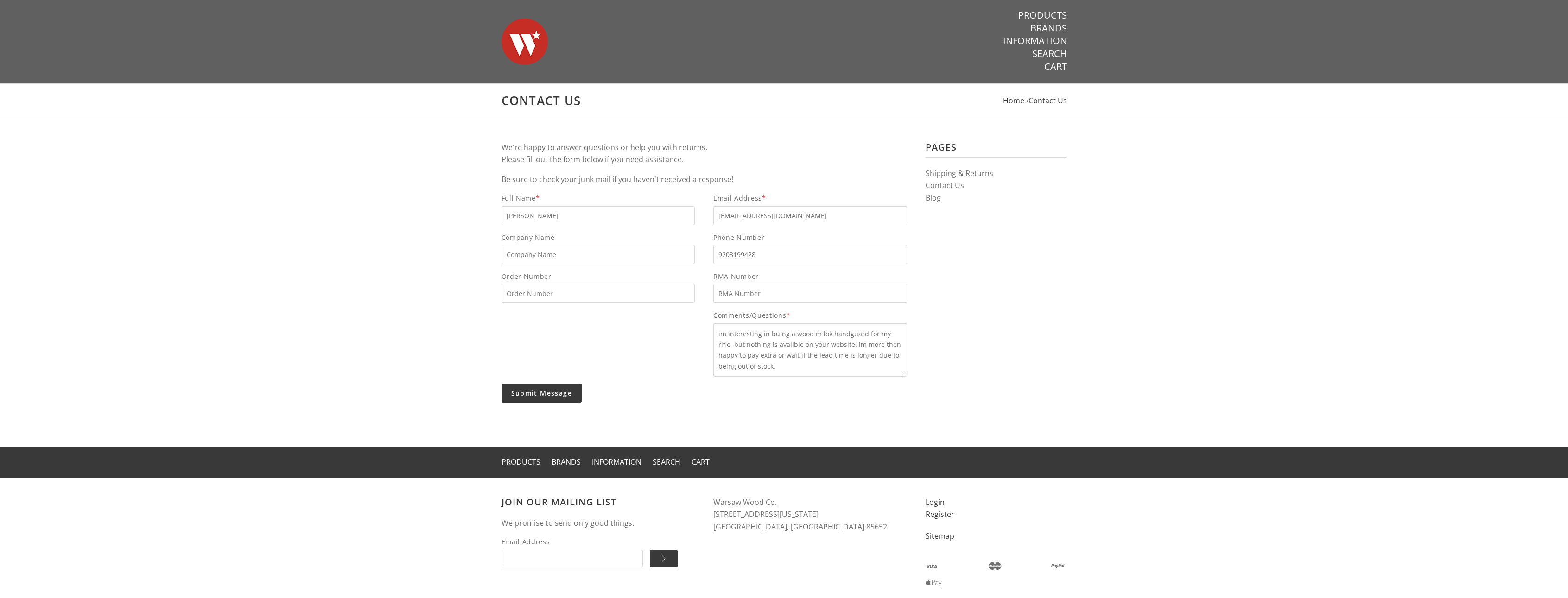
click at [761, 336] on textarea "im interesting in buing a wood m lok handguard for my rifle, but nothing is ava…" at bounding box center [810, 350] width 194 height 53
drag, startPoint x: 770, startPoint y: 334, endPoint x: 738, endPoint y: 363, distance: 43.2
click at [738, 363] on textarea "im interested in buing a wood m lok handguard for my rifle, but nothing is aval…" at bounding box center [810, 350] width 194 height 53
drag, startPoint x: 770, startPoint y: 334, endPoint x: 776, endPoint y: 333, distance: 6.1
click at [772, 334] on textarea "im interested in buing a wood m lok handguard for my rifle, but nothing is aval…" at bounding box center [810, 350] width 194 height 53
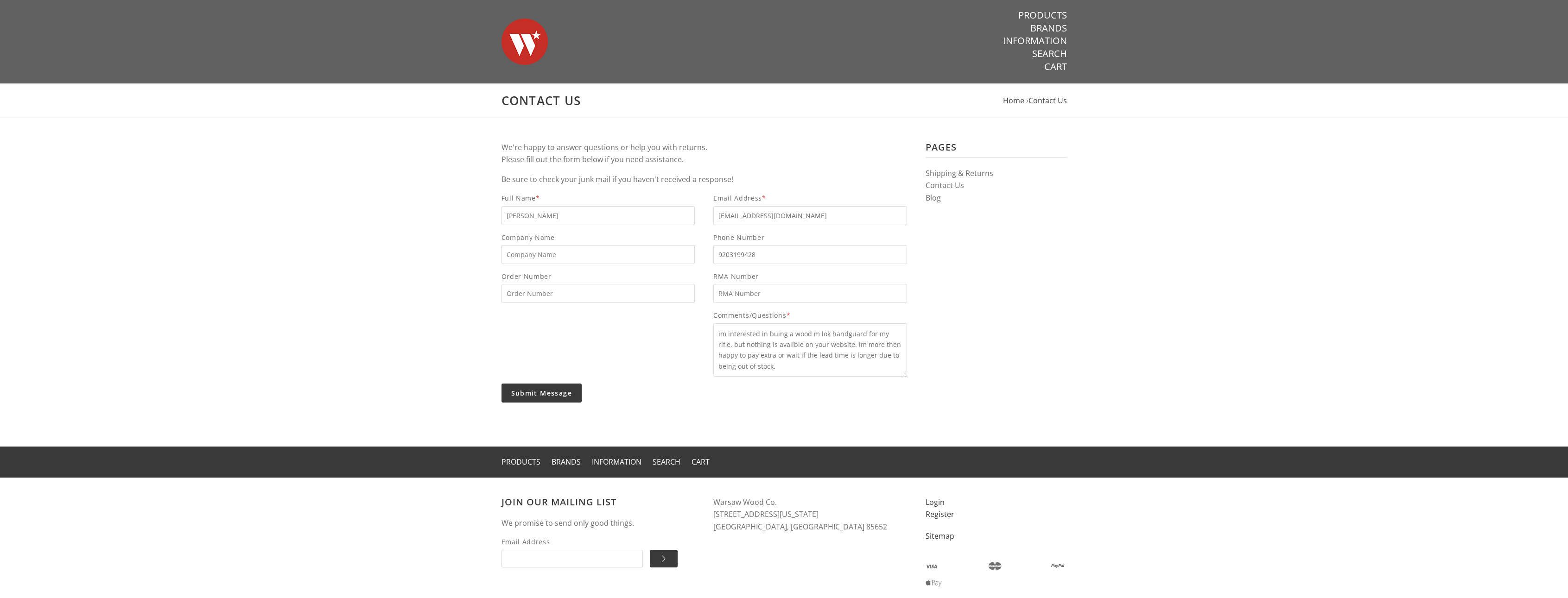
click at [777, 333] on textarea "im interested in buing a wood m lok handguard for my rifle, but nothing is aval…" at bounding box center [810, 350] width 194 height 53
click at [861, 343] on textarea "im interested in buying a wood m-lok handguard for my rifle, but nothing is ava…" at bounding box center [810, 350] width 194 height 53
click at [824, 371] on textarea "im interested in buying a wood m-lok handguard for my rifle, but nothing is ava…" at bounding box center [810, 350] width 194 height 53
drag, startPoint x: 802, startPoint y: 352, endPoint x: 795, endPoint y: 361, distance: 11.4
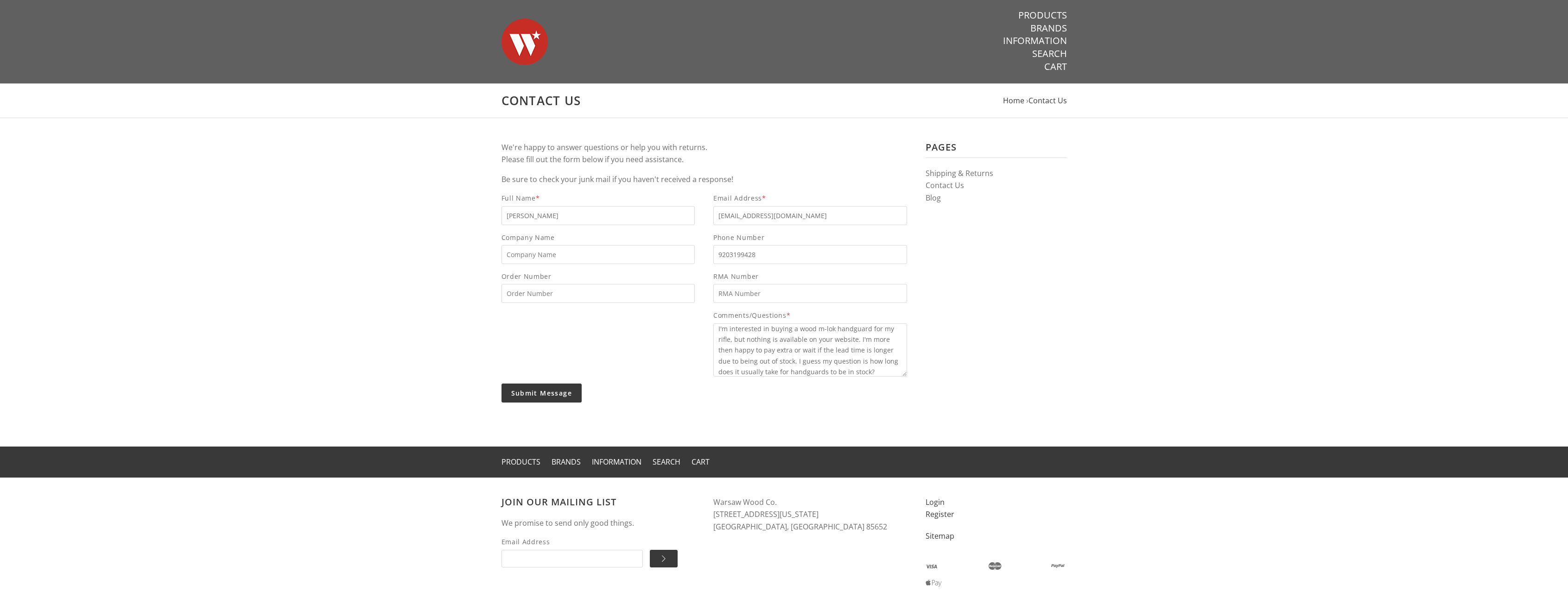
type textarea "I'm interested in buying a wood m-lok handguard for my rifle, but nothing is av…"
click at [622, 381] on div at bounding box center [594, 346] width 203 height 73
click at [555, 395] on input "Submit Message" at bounding box center [542, 393] width 81 height 19
